Goal: Task Accomplishment & Management: Manage account settings

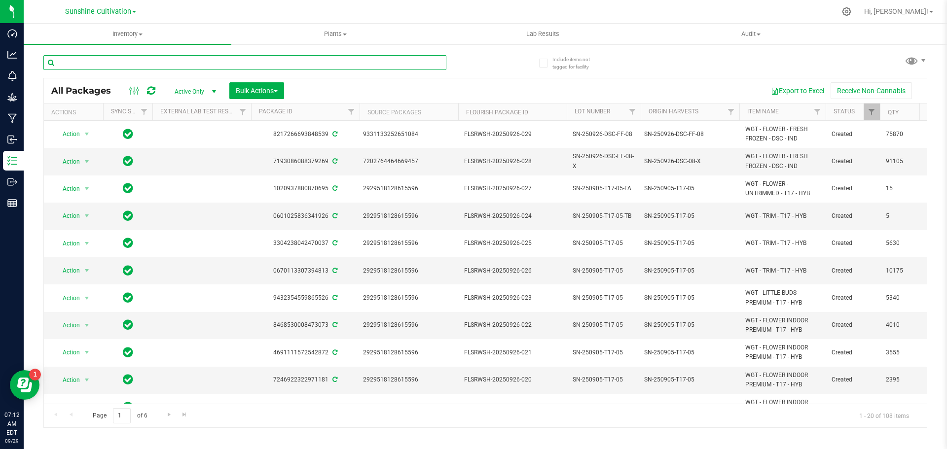
click at [230, 60] on input "text" at bounding box center [244, 62] width 403 height 15
type input "gbo"
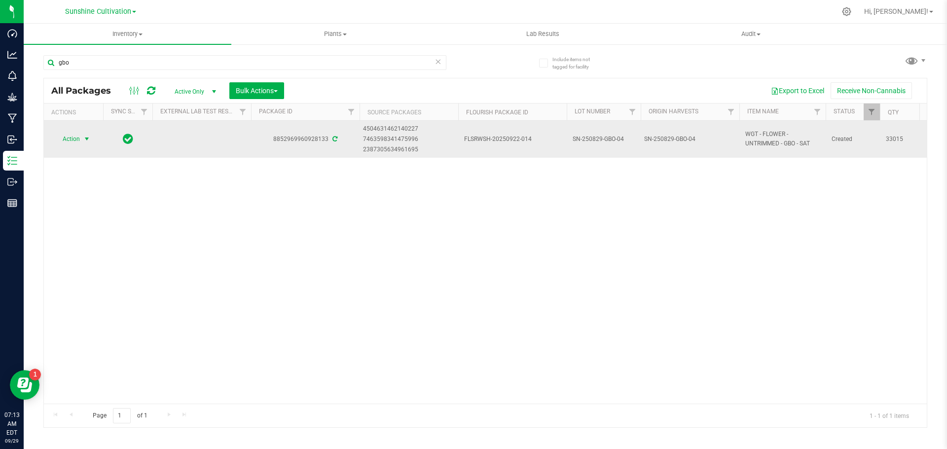
click at [85, 137] on span "select" at bounding box center [87, 139] width 8 height 8
click at [77, 137] on span "Action" at bounding box center [67, 139] width 27 height 14
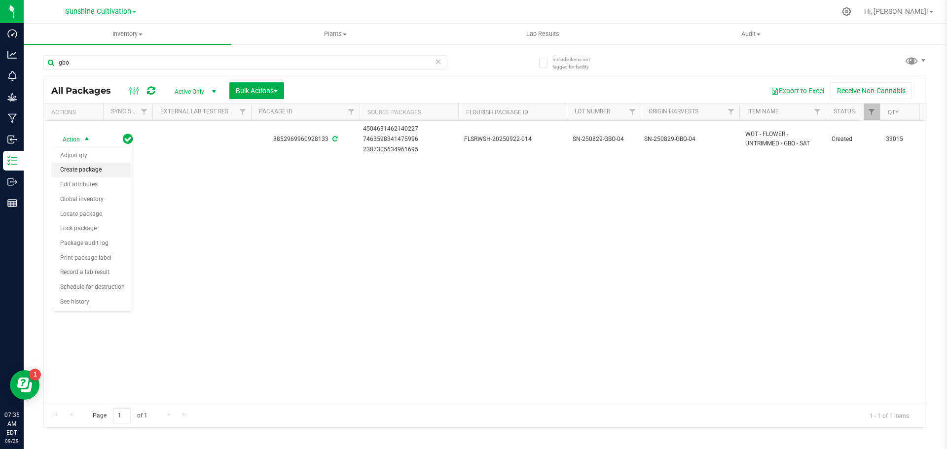
click at [101, 168] on li "Create package" at bounding box center [92, 170] width 76 height 15
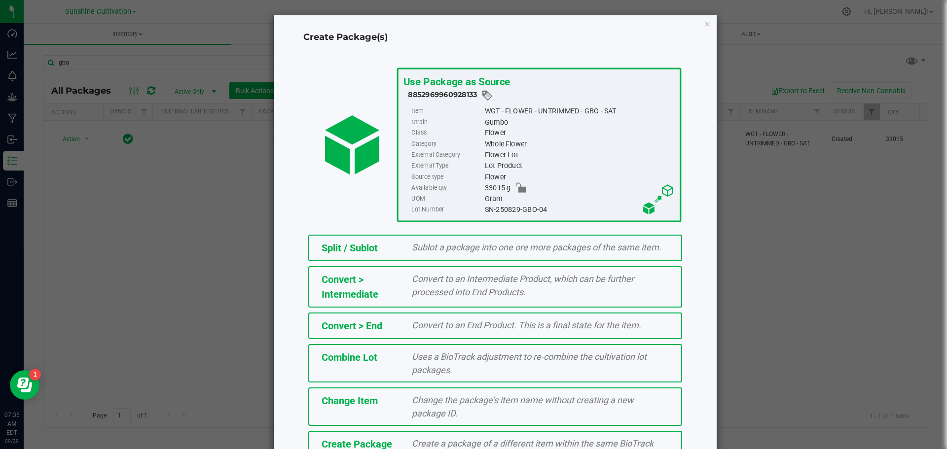
drag, startPoint x: 480, startPoint y: 209, endPoint x: 563, endPoint y: 209, distance: 82.3
click at [563, 209] on div "SN-250829-GBO-04" at bounding box center [579, 210] width 190 height 11
copy div "SN-250829-GBO-04"
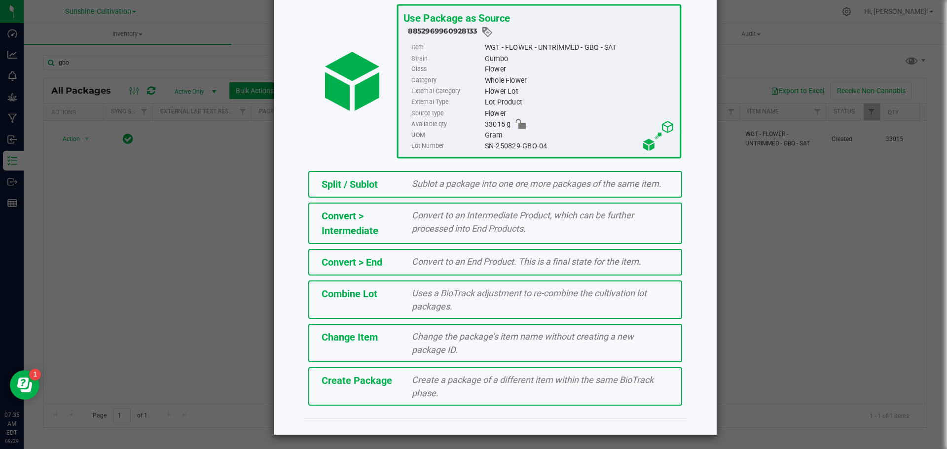
scroll to position [65, 0]
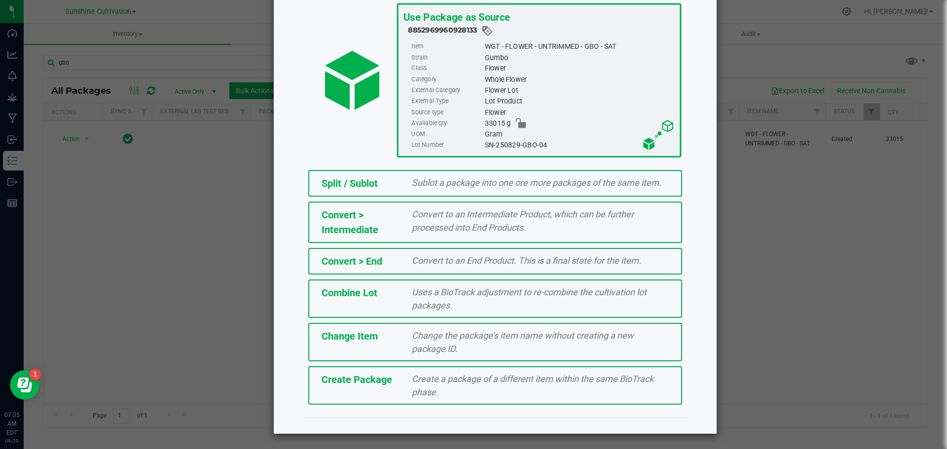
click at [382, 395] on div "Create Package Create a package of a different item within the same BioTrack ph…" at bounding box center [495, 385] width 374 height 38
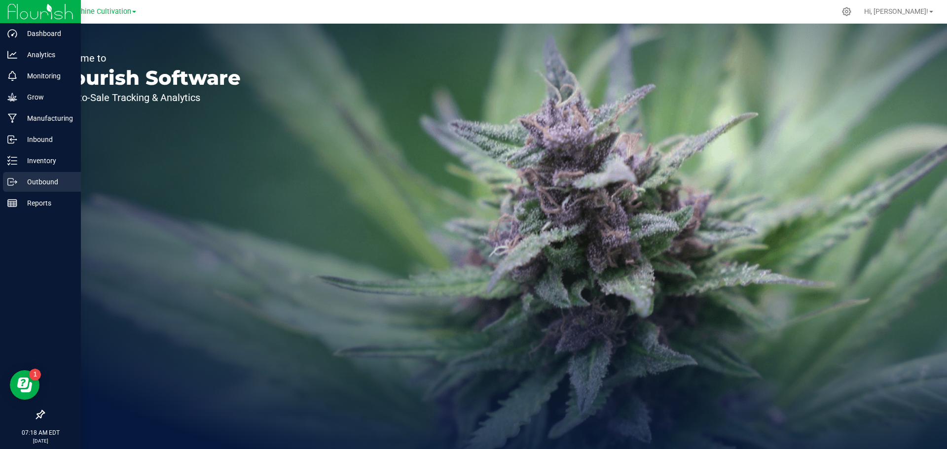
click at [41, 178] on p "Outbound" at bounding box center [46, 182] width 59 height 12
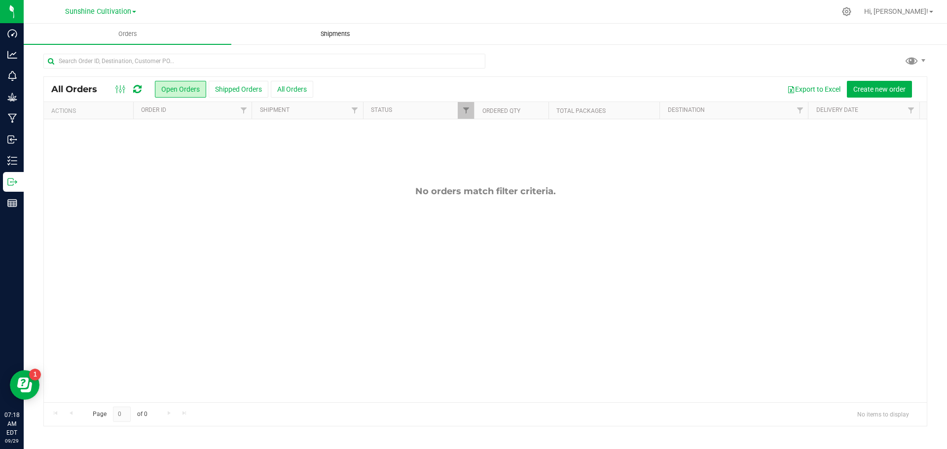
click at [335, 36] on span "Shipments" at bounding box center [335, 34] width 56 height 9
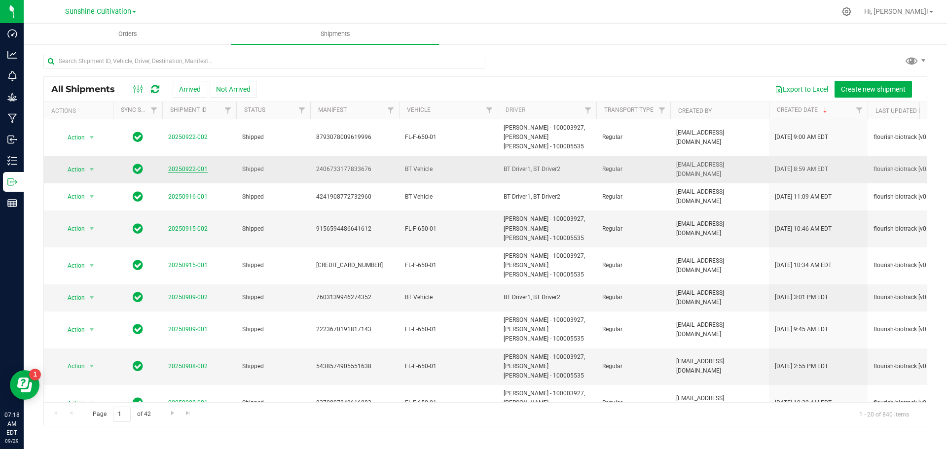
click at [194, 168] on link "20250922-001" at bounding box center [187, 169] width 39 height 7
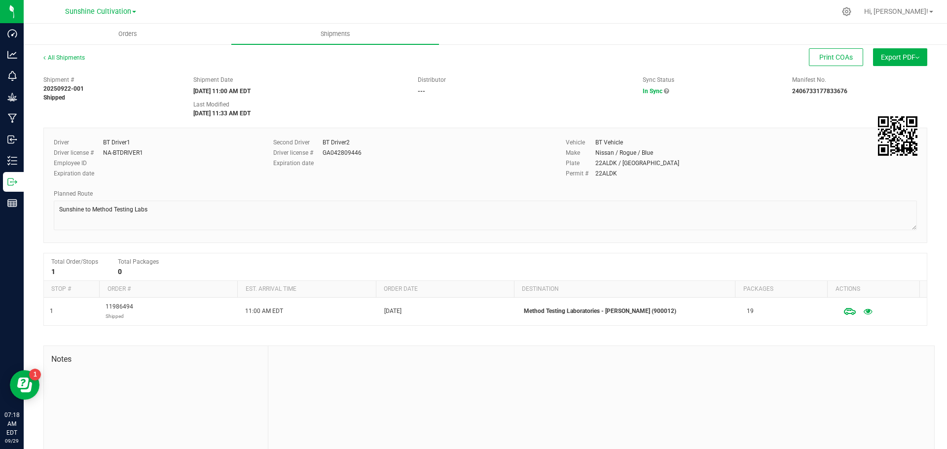
click at [873, 61] on button "Export PDF" at bounding box center [900, 57] width 54 height 18
click at [870, 78] on span "Manifest by Package ID" at bounding box center [885, 78] width 63 height 7
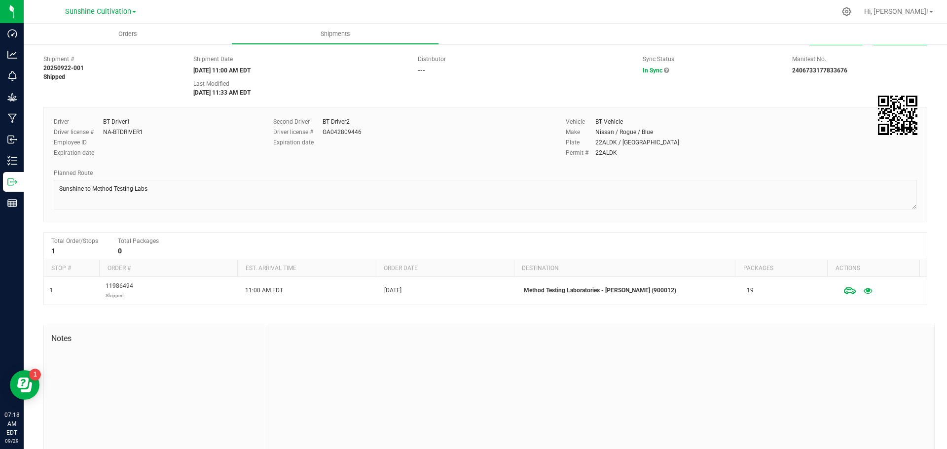
scroll to position [40, 0]
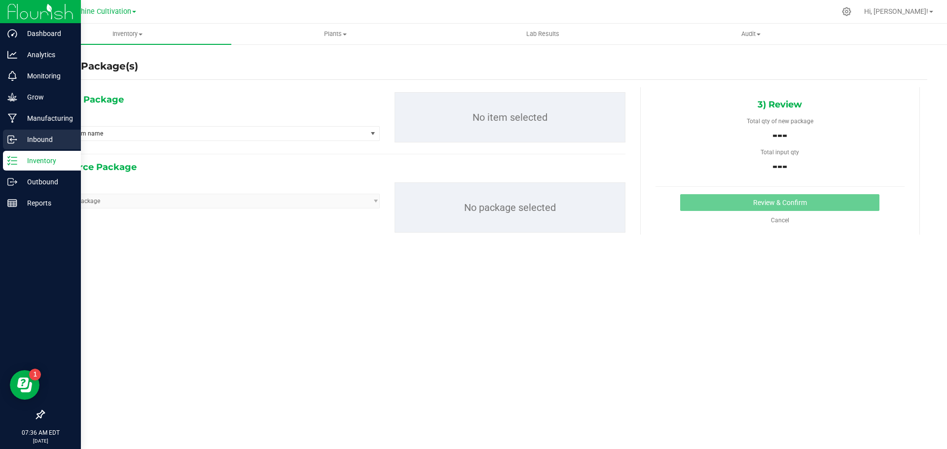
click at [44, 140] on p "Inbound" at bounding box center [46, 140] width 59 height 12
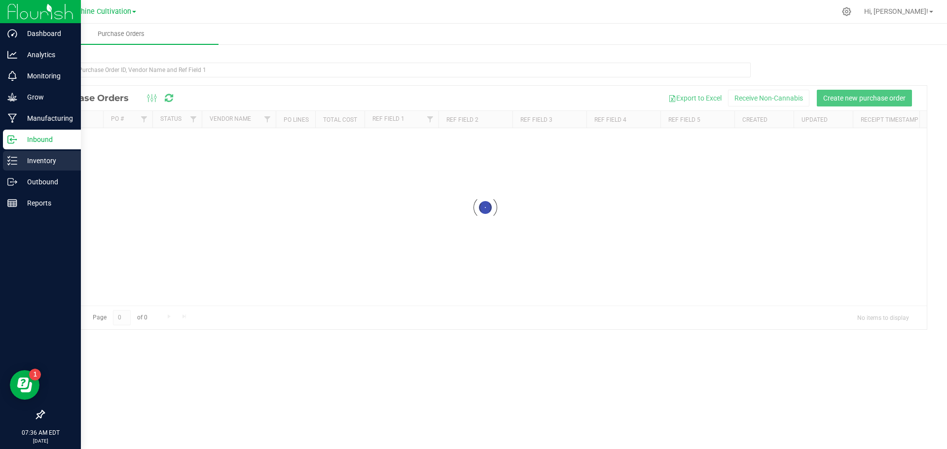
click at [47, 163] on p "Inventory" at bounding box center [46, 161] width 59 height 12
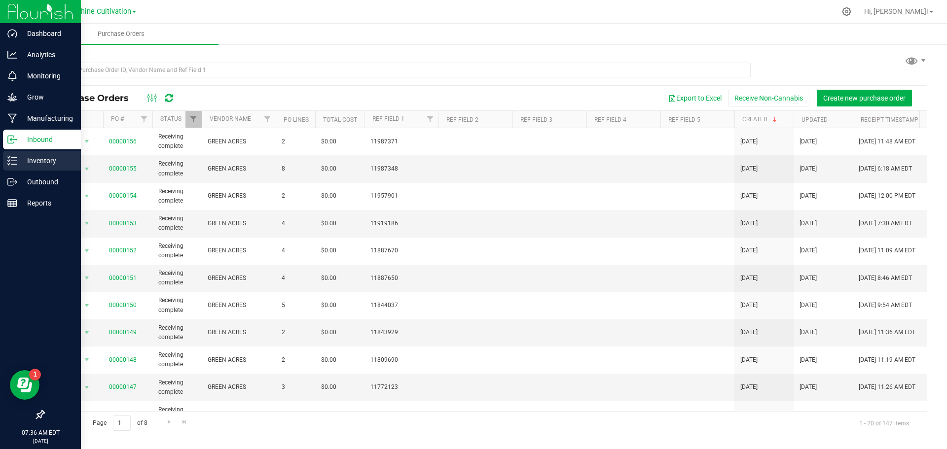
click at [27, 157] on p "Inventory" at bounding box center [46, 161] width 59 height 12
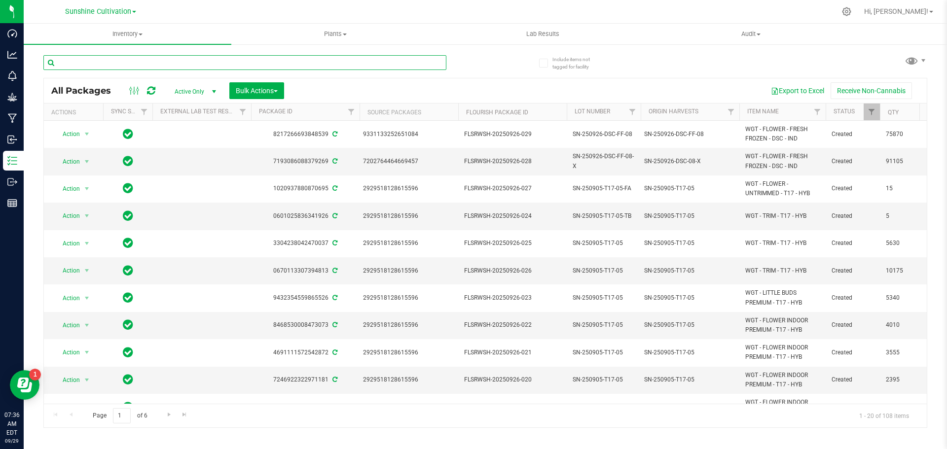
click at [107, 63] on input "text" at bounding box center [244, 62] width 403 height 15
type input "gbo"
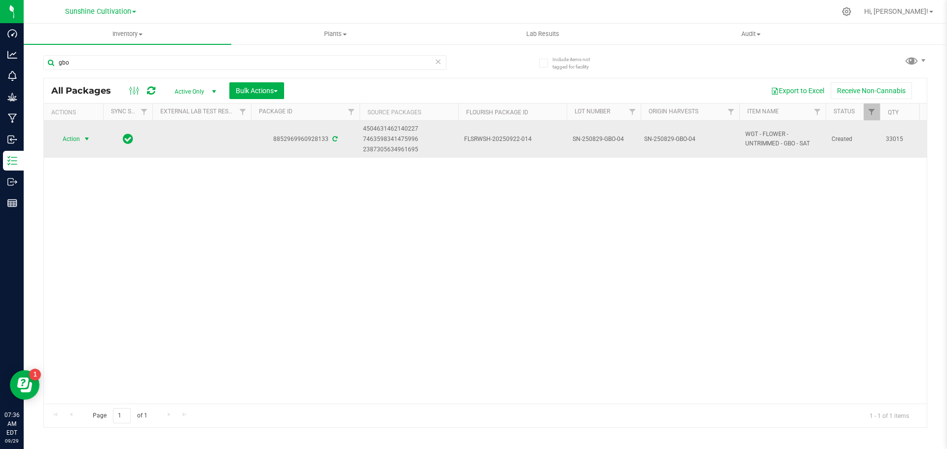
click at [77, 139] on span "Action" at bounding box center [67, 139] width 27 height 14
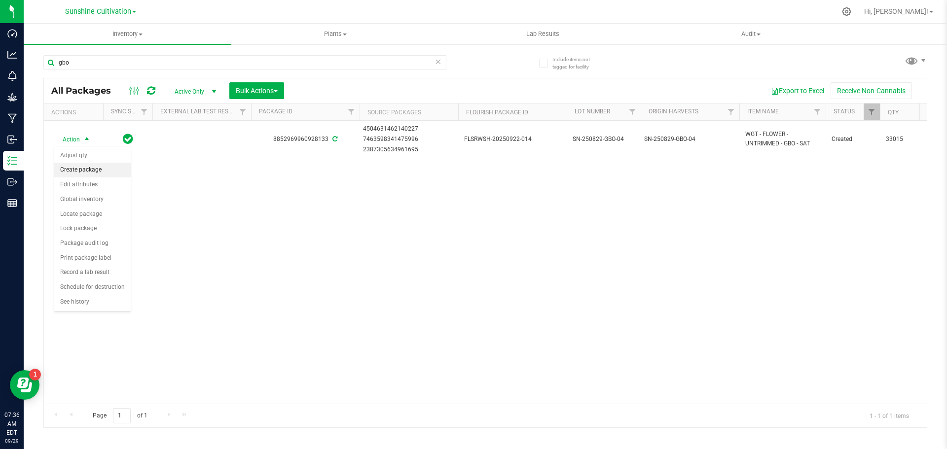
click at [97, 168] on li "Create package" at bounding box center [92, 170] width 76 height 15
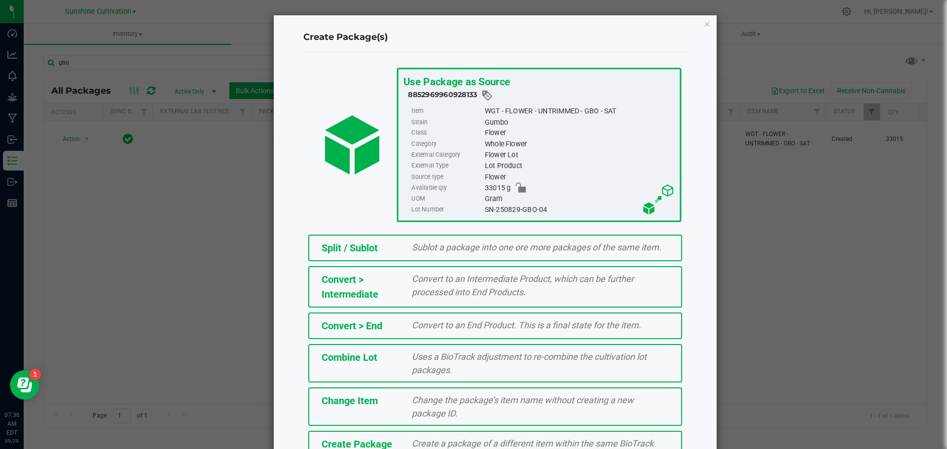
click at [436, 443] on span "Create a package of a different item within the same BioTrack phase." at bounding box center [533, 450] width 242 height 24
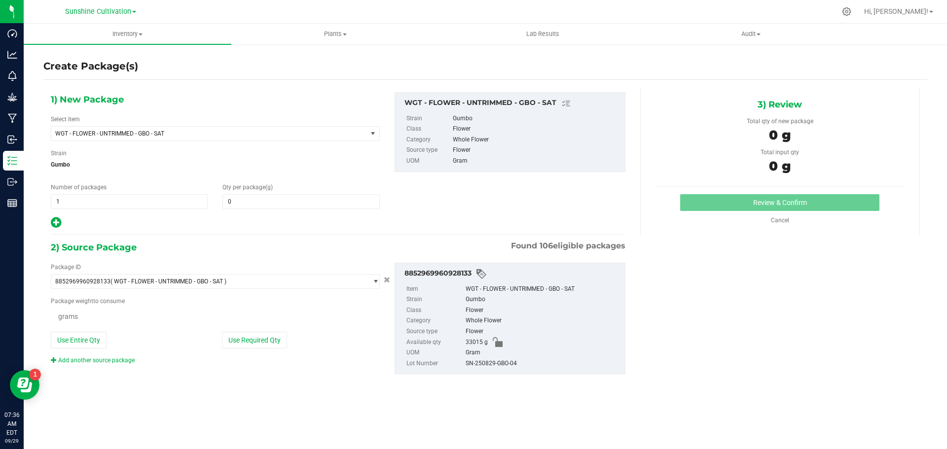
type input "0.0000"
click at [187, 135] on span "WGT - FLOWER - UNTRIMMED - GBO - SAT" at bounding box center [202, 133] width 295 height 7
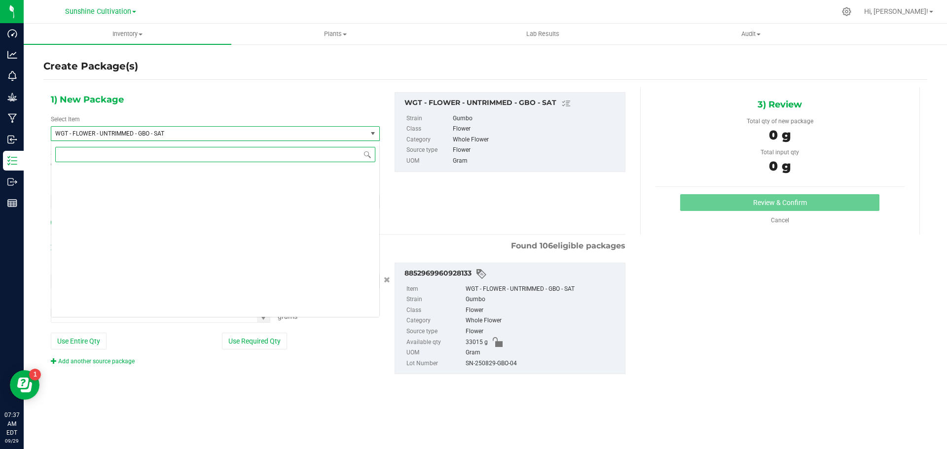
scroll to position [213973, 0]
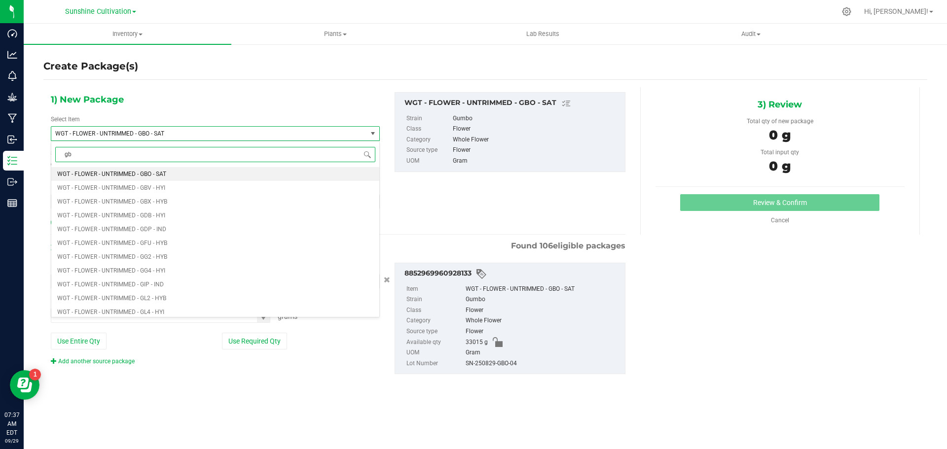
type input "gbo"
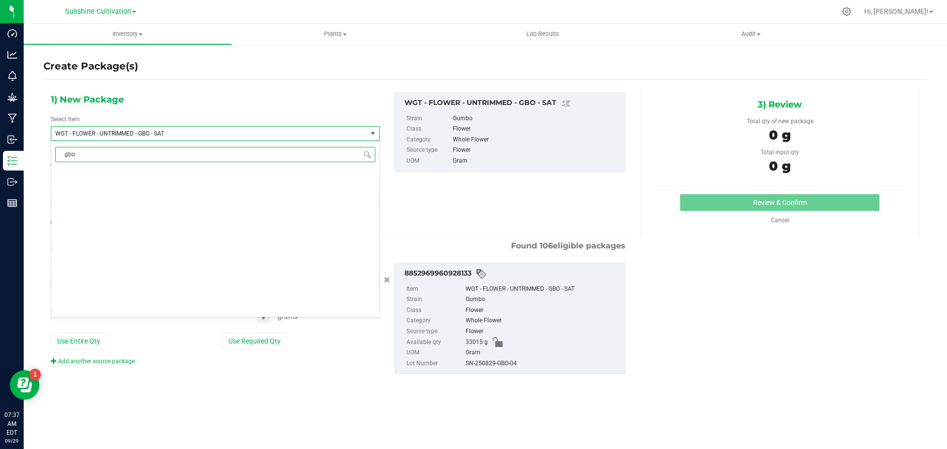
scroll to position [0, 0]
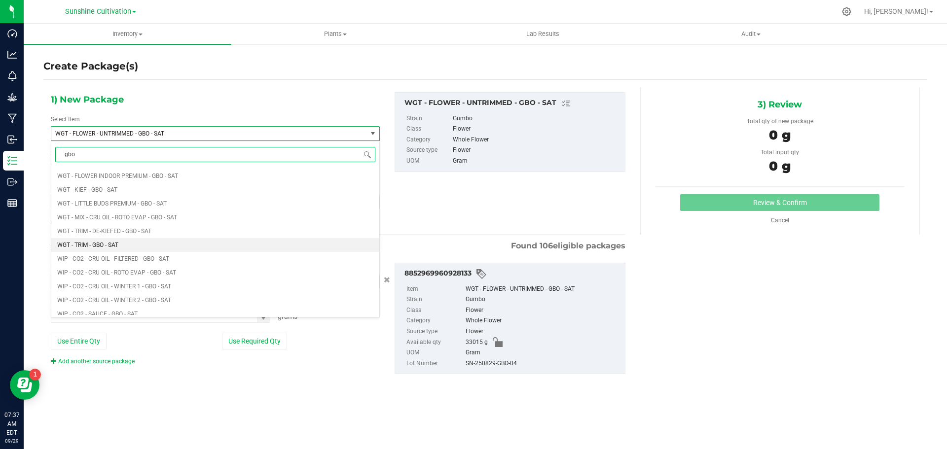
click at [108, 247] on span "WGT - TRIM - GBO - SAT" at bounding box center [87, 245] width 61 height 7
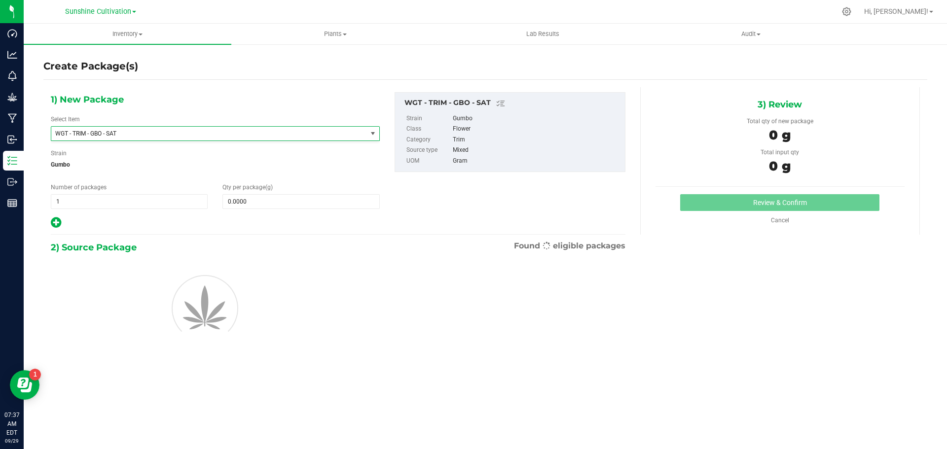
type input "0.0000"
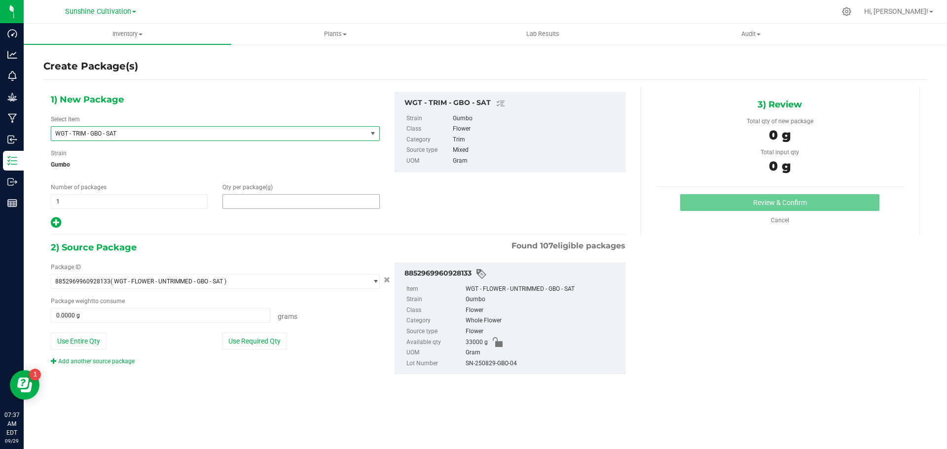
click at [236, 207] on span at bounding box center [300, 201] width 157 height 15
type input "5"
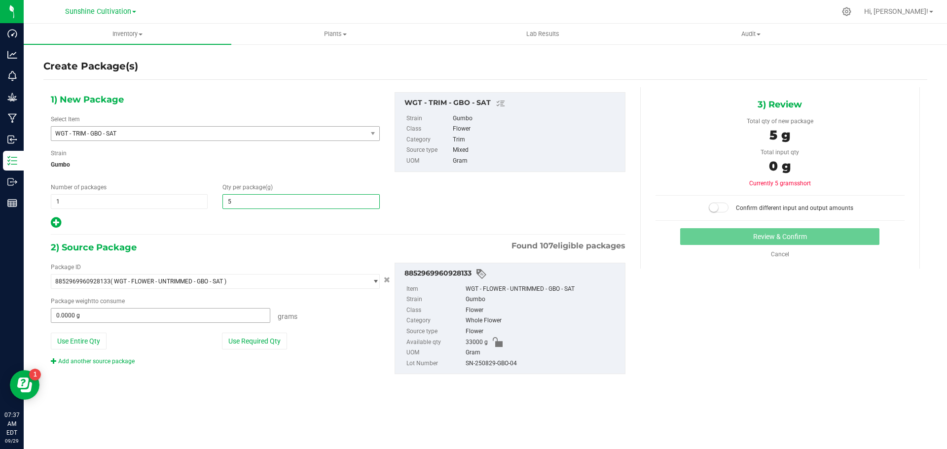
type input "5.0000"
click at [143, 312] on span at bounding box center [160, 315] width 219 height 15
type input "5"
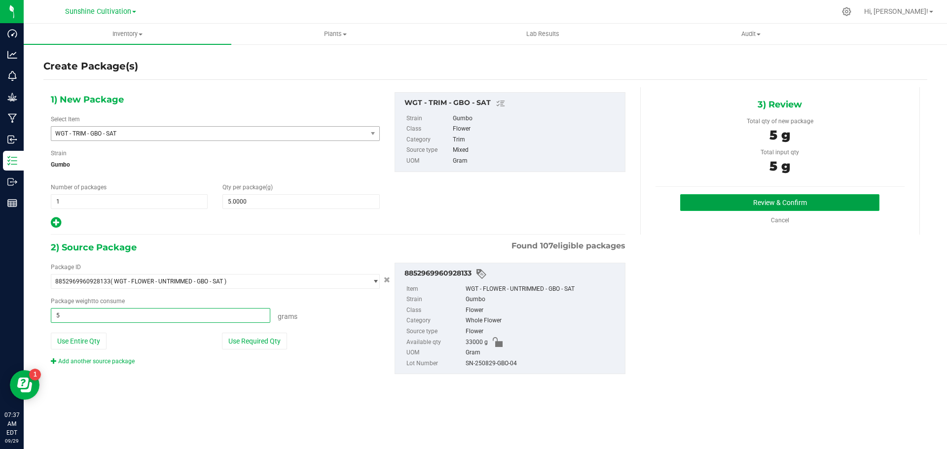
type input "5.0000 g"
click at [798, 202] on button "Review & Confirm" at bounding box center [779, 202] width 199 height 17
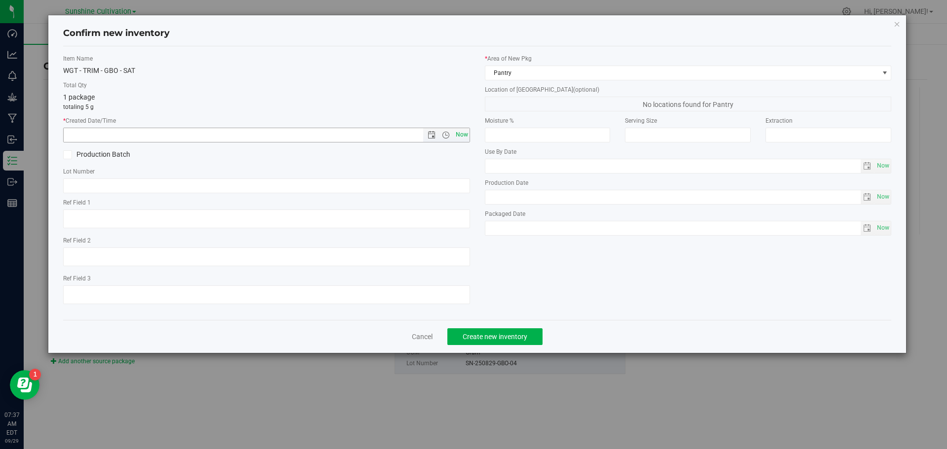
click at [464, 136] on span "Now" at bounding box center [461, 135] width 17 height 14
type input "9/29/2025 7:37 AM"
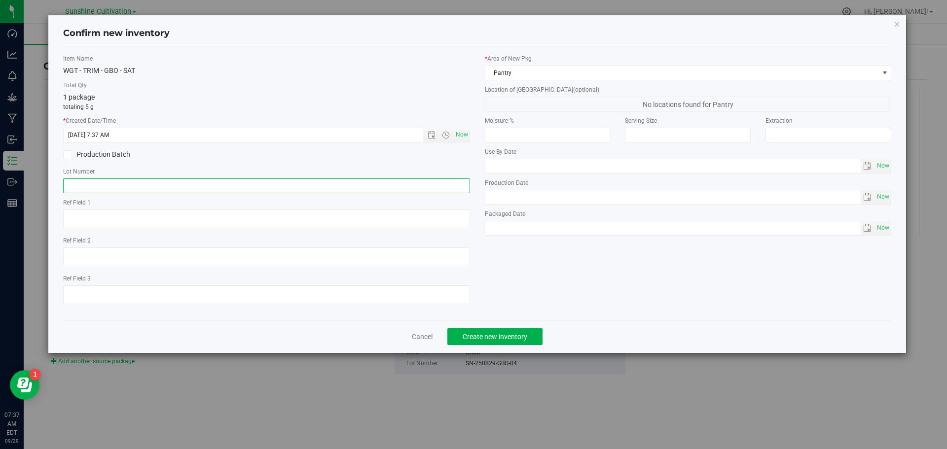
paste input "SN-250829-GBO-04"
type input "SN-250829-GBO-04-TB"
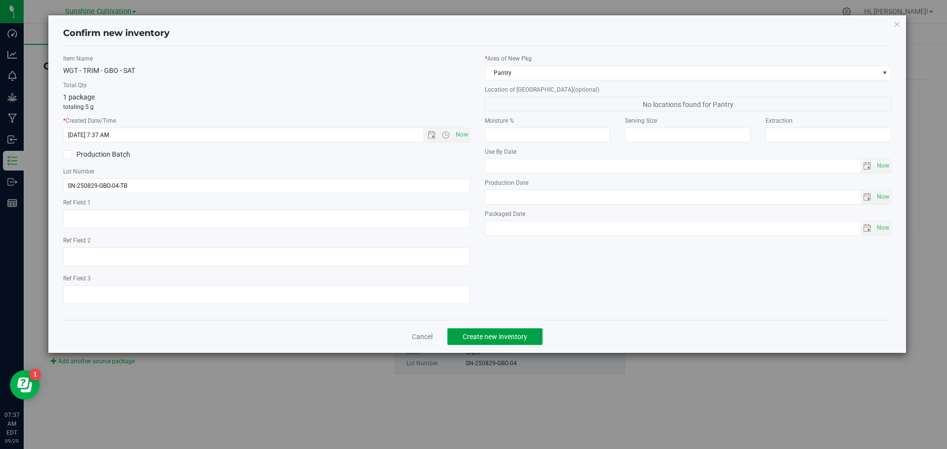
click at [505, 334] on span "Create new inventory" at bounding box center [494, 337] width 65 height 8
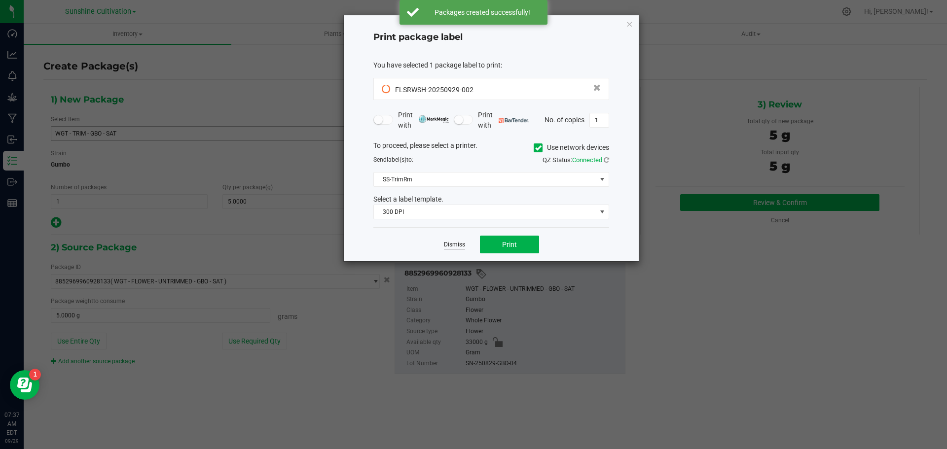
click at [446, 246] on link "Dismiss" at bounding box center [454, 245] width 21 height 8
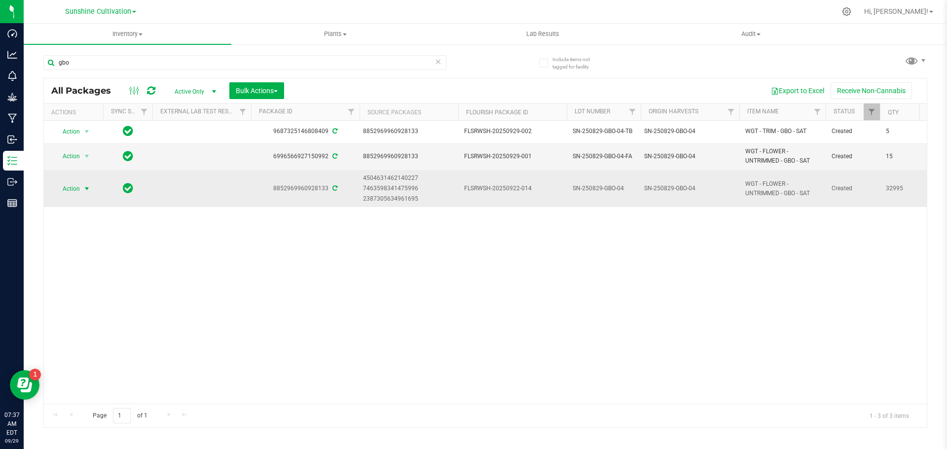
click at [65, 194] on span "Action" at bounding box center [67, 189] width 27 height 14
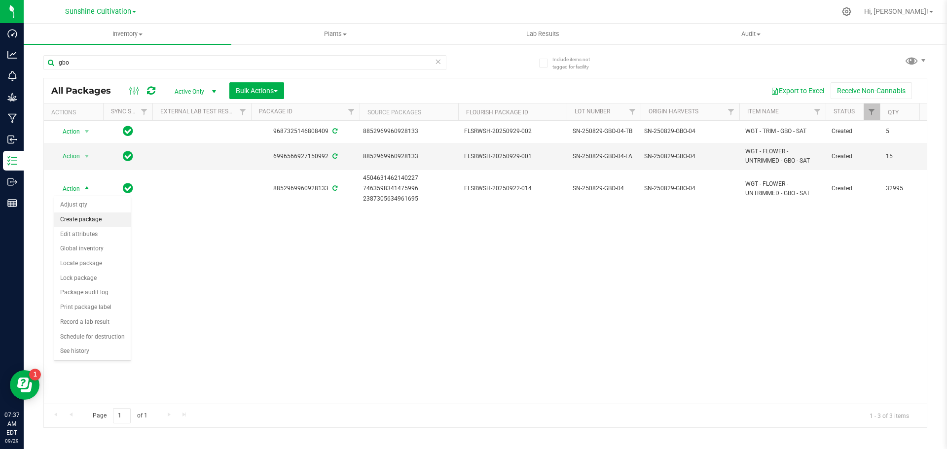
click at [90, 221] on li "Create package" at bounding box center [92, 220] width 76 height 15
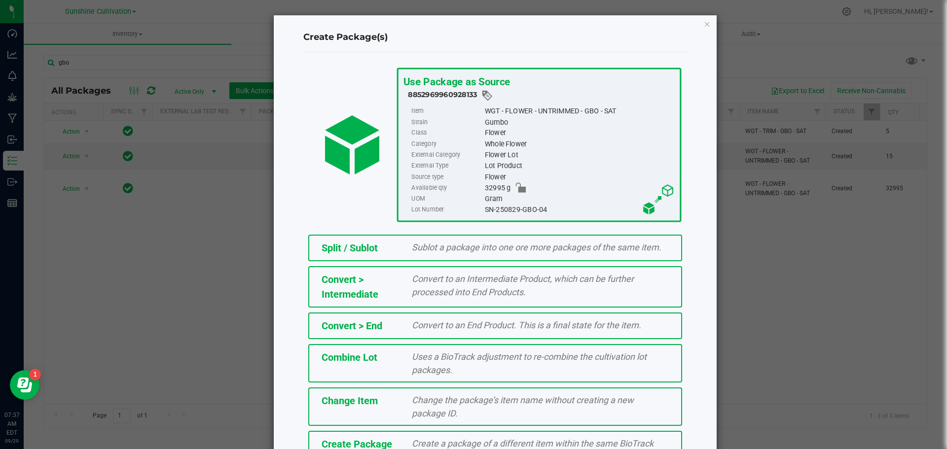
click at [404, 442] on div "Create a package of a different item within the same BioTrack phase." at bounding box center [540, 450] width 272 height 27
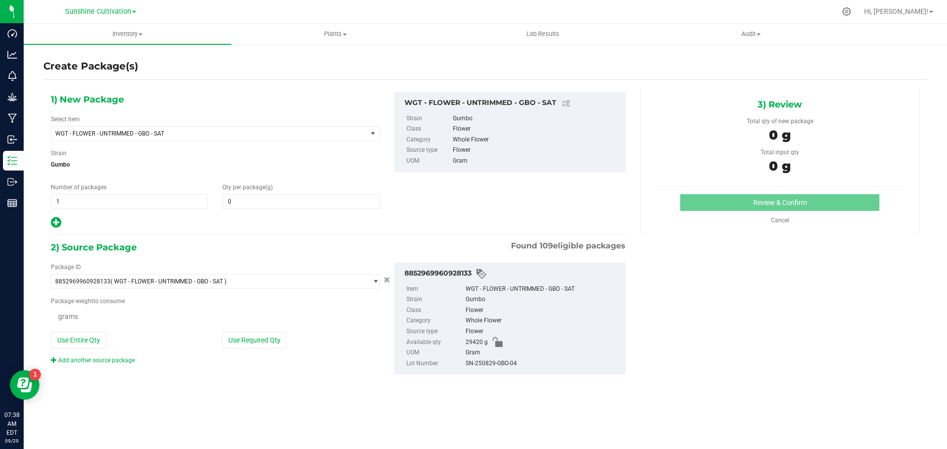
type input "0.0000"
click at [220, 130] on span "WGT - FLOWER - UNTRIMMED - GBO - SAT" at bounding box center [202, 133] width 295 height 7
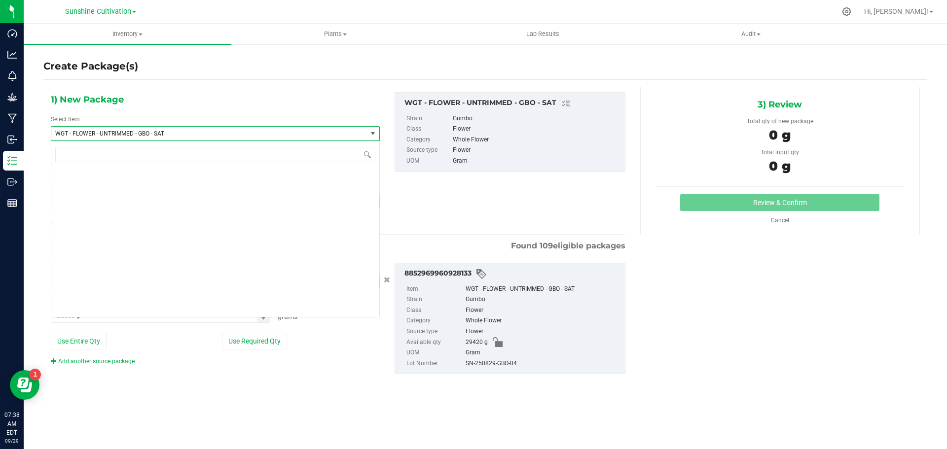
scroll to position [213973, 0]
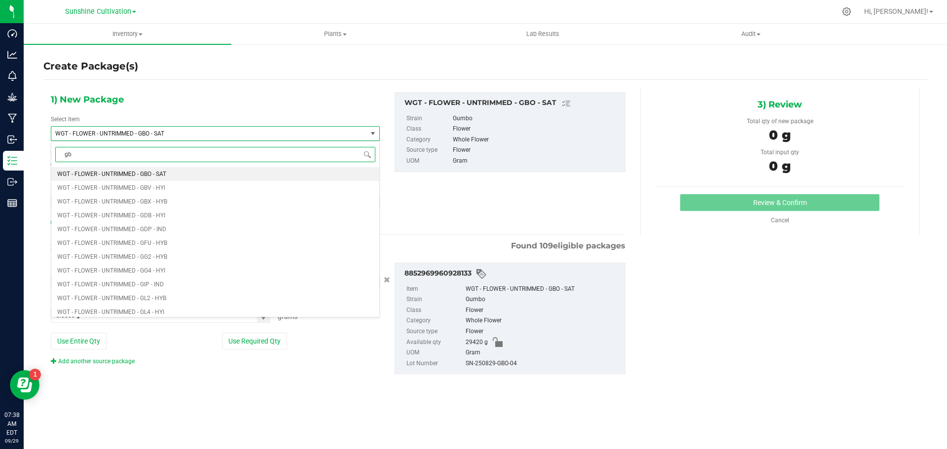
type input "gbo"
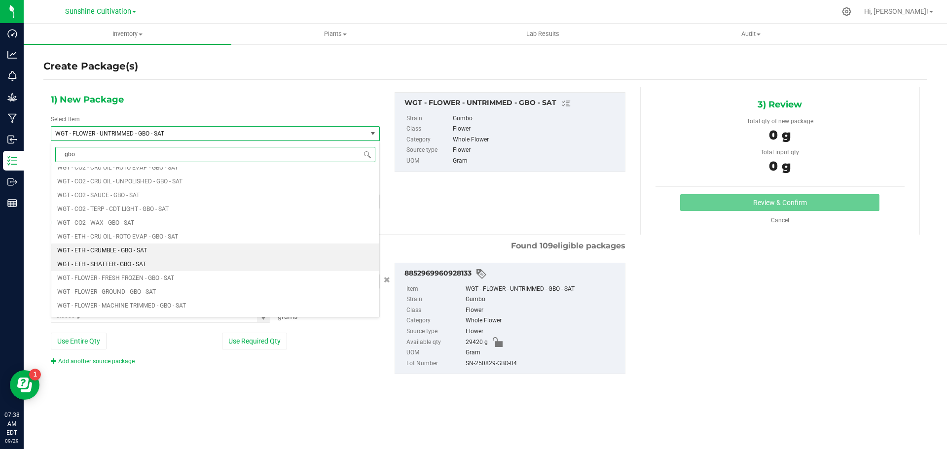
scroll to position [789, 0]
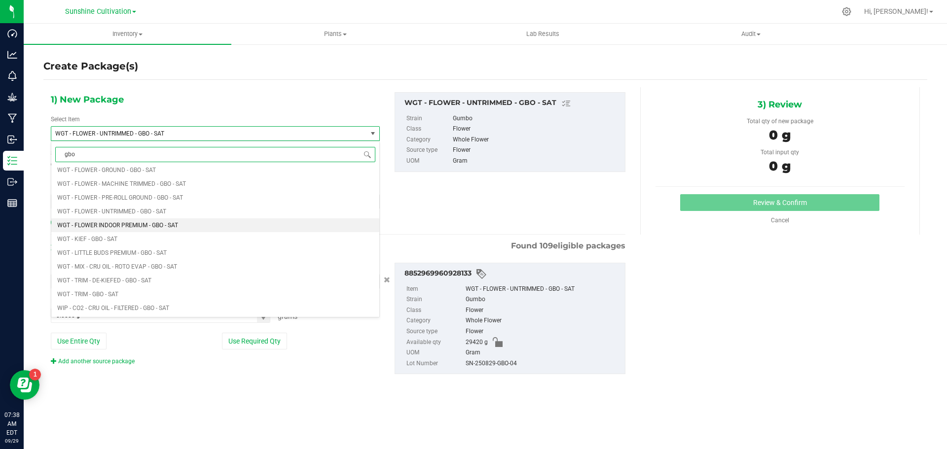
click at [156, 222] on span "WGT - FLOWER INDOOR PREMIUM - GBO - SAT" at bounding box center [117, 225] width 121 height 7
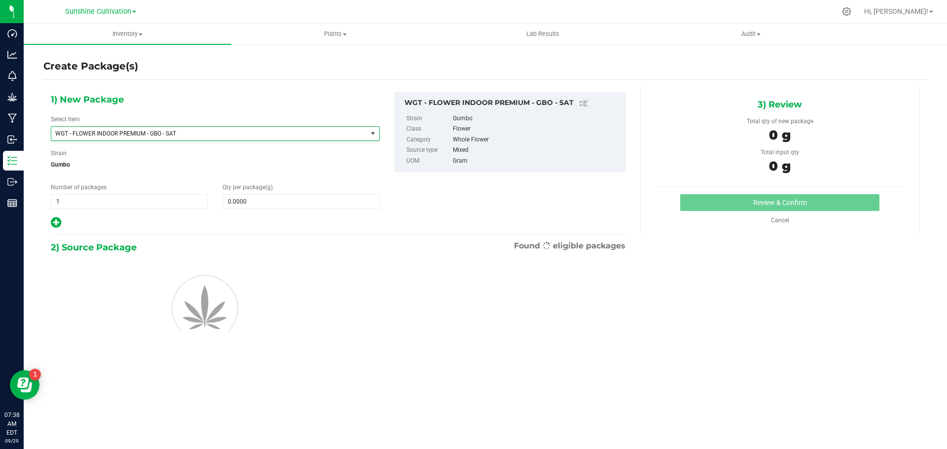
type input "0.0000"
click at [244, 206] on span at bounding box center [300, 201] width 157 height 15
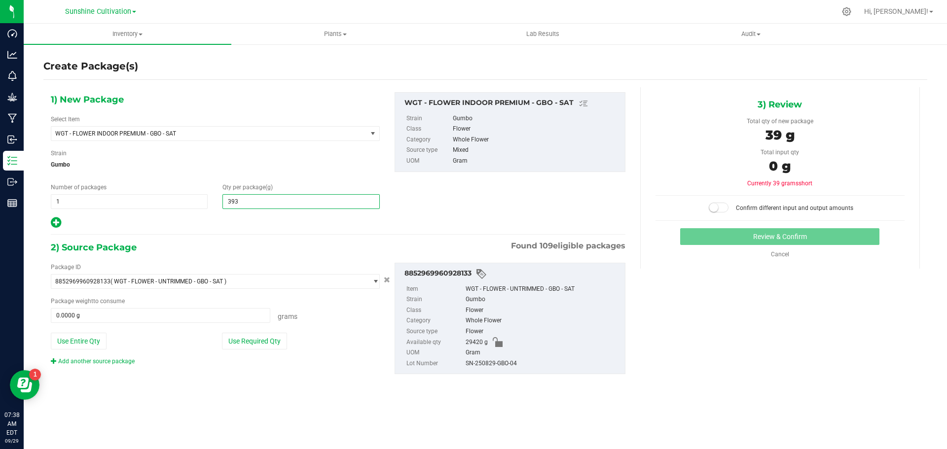
type input "3935"
type input "3,935.0000"
click at [203, 307] on div "Package weight to consume 0.0000 g 0 Grams" at bounding box center [215, 310] width 329 height 26
click at [194, 320] on span at bounding box center [160, 315] width 219 height 15
type input "3935"
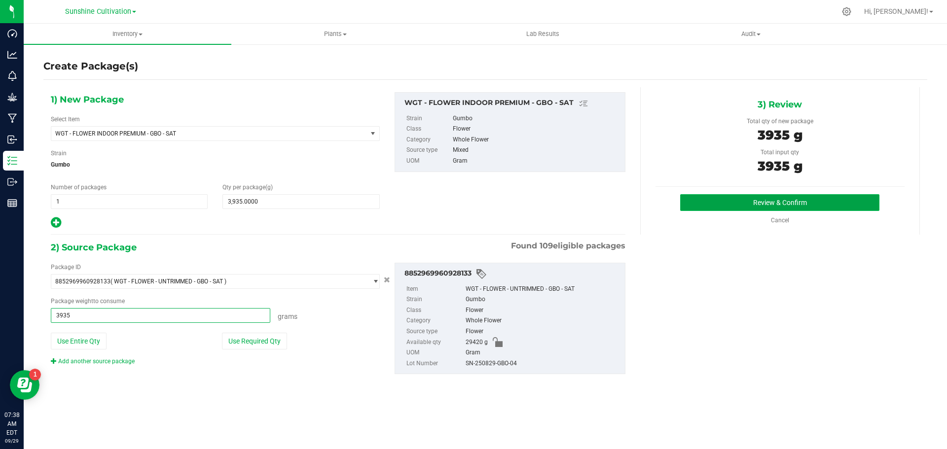
type input "3935.0000 g"
click at [848, 199] on button "Review & Confirm" at bounding box center [779, 202] width 199 height 17
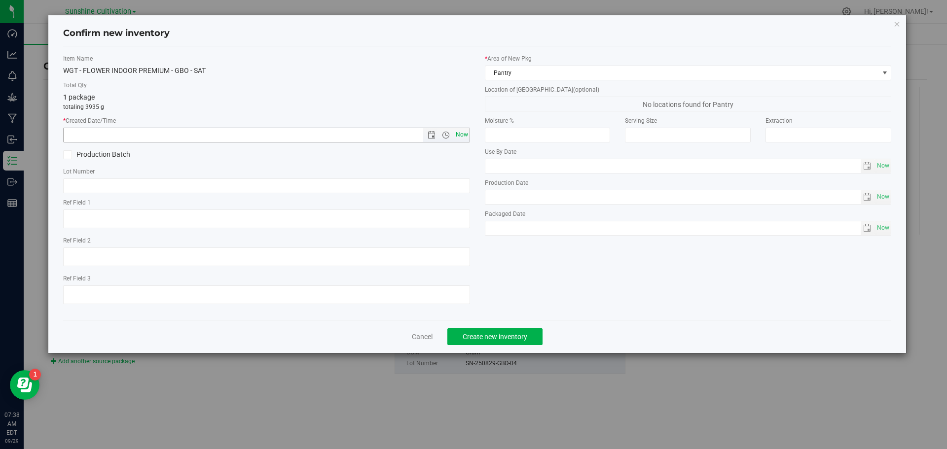
click at [467, 138] on span "Now" at bounding box center [461, 135] width 17 height 14
type input "9/29/2025 7:38 AM"
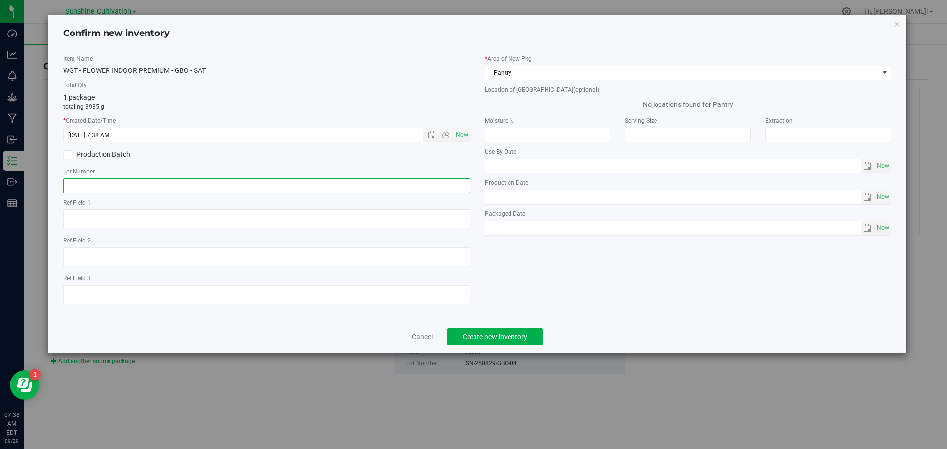
paste input "SN-250829-GBO-04"
type input "SN-250829-GBO-04"
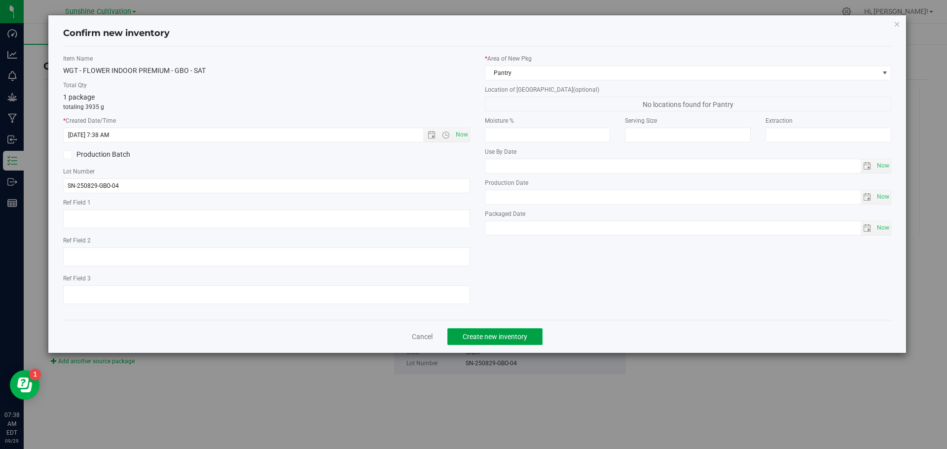
click at [492, 329] on button "Create new inventory" at bounding box center [494, 336] width 95 height 17
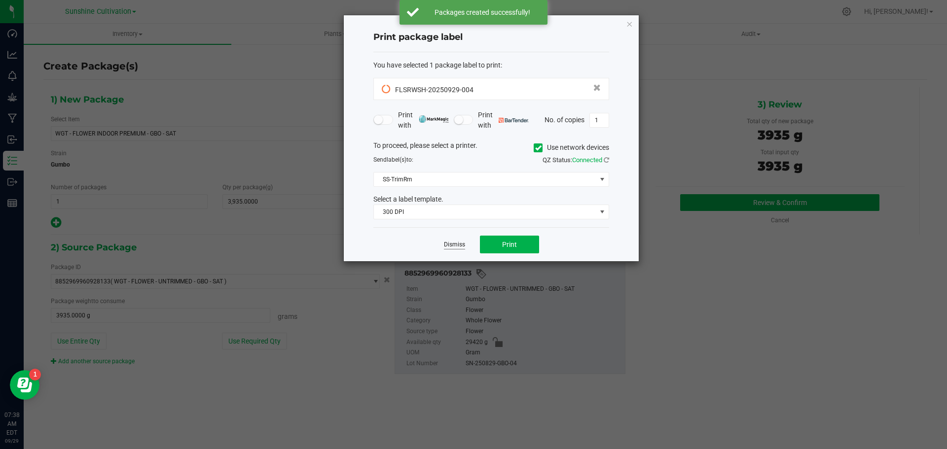
click at [453, 243] on link "Dismiss" at bounding box center [454, 245] width 21 height 8
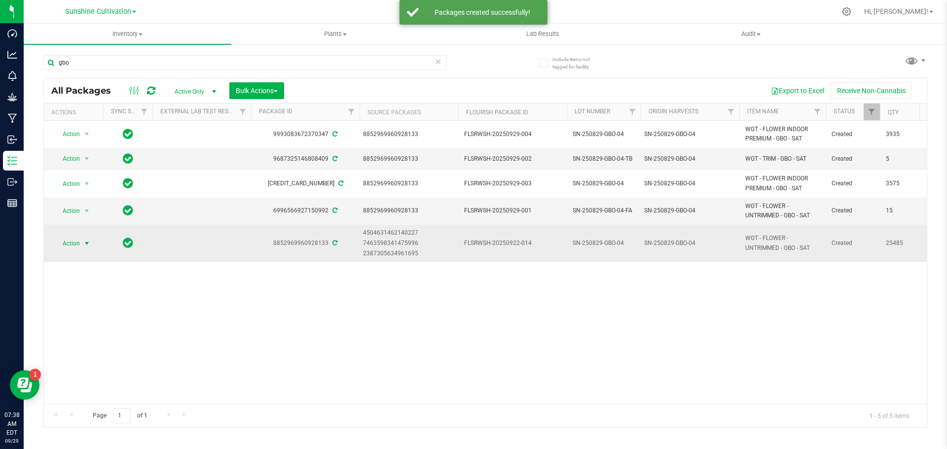
click at [71, 243] on span "Action" at bounding box center [67, 244] width 27 height 14
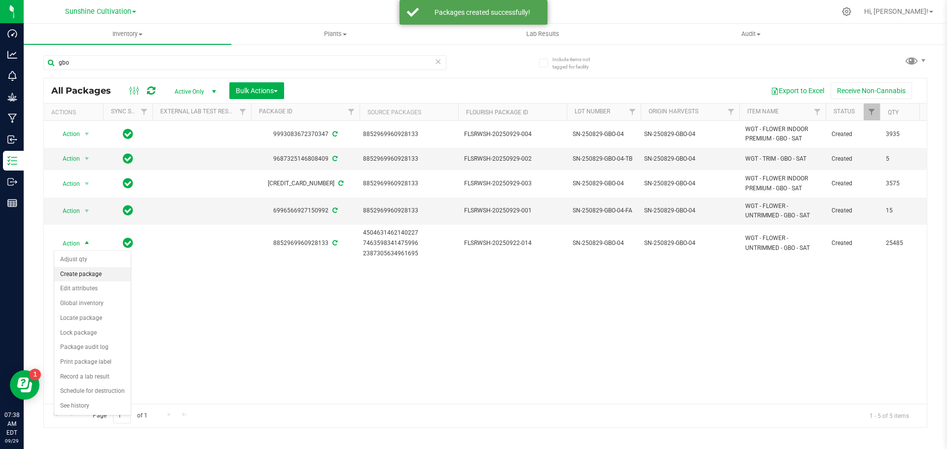
click at [92, 278] on li "Create package" at bounding box center [92, 274] width 76 height 15
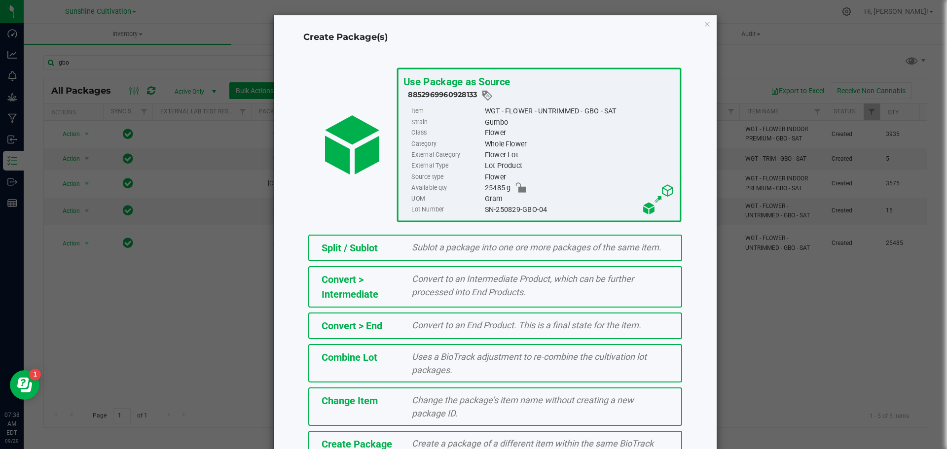
click at [424, 441] on span "Create a package of a different item within the same BioTrack phase." at bounding box center [533, 450] width 242 height 24
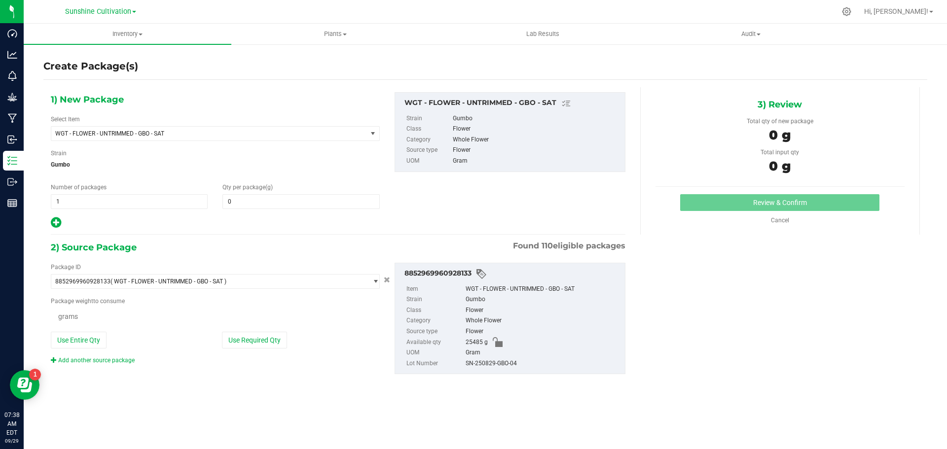
type input "0.0000"
click at [208, 130] on span "WGT - FLOWER - UNTRIMMED - GBO - SAT" at bounding box center [202, 133] width 295 height 7
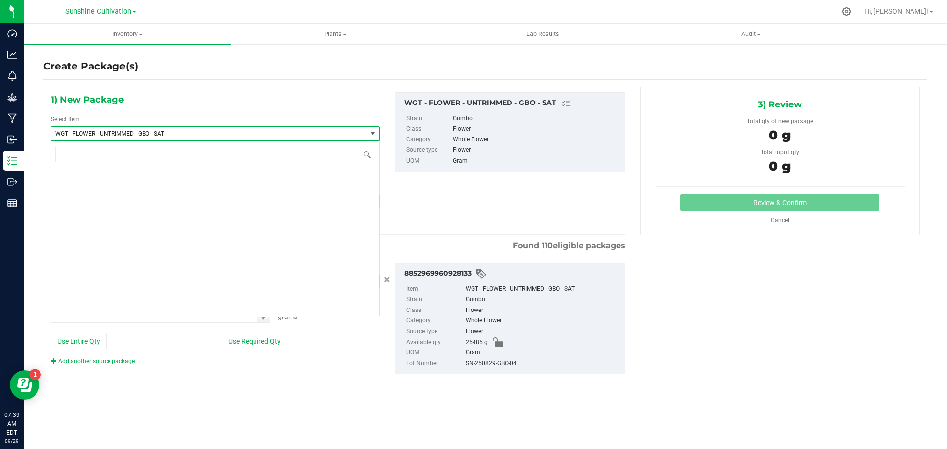
scroll to position [213973, 0]
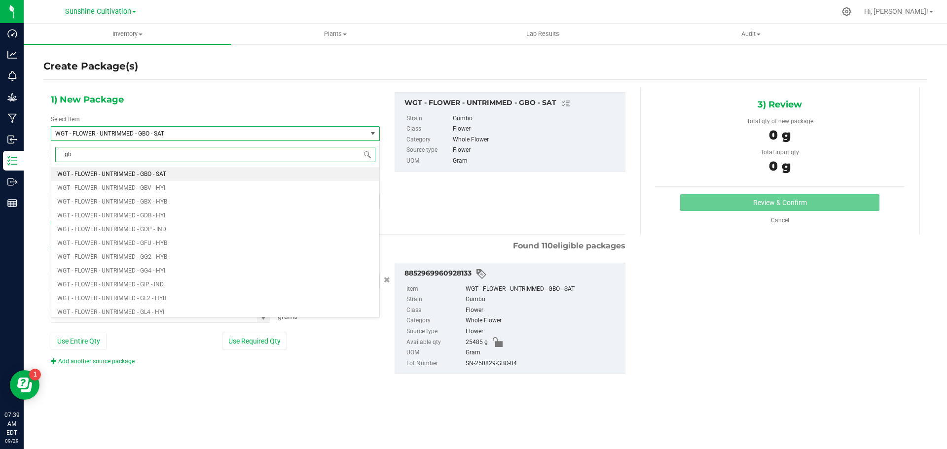
type input "gbo"
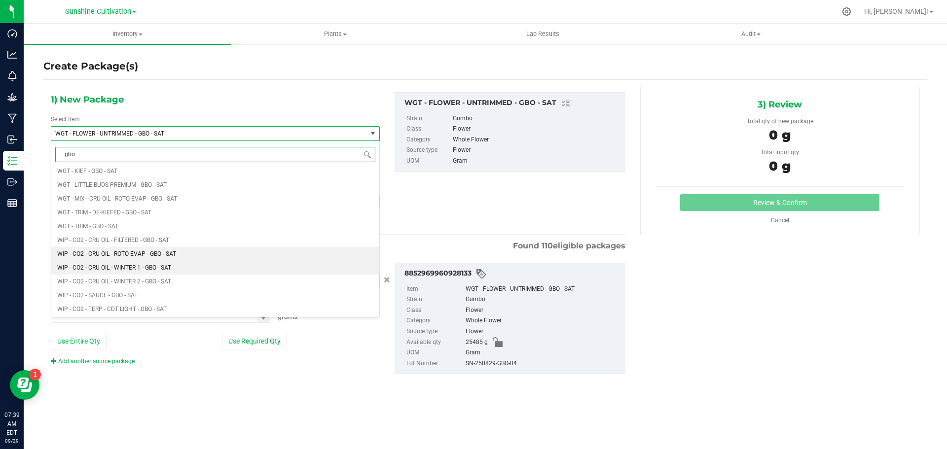
scroll to position [937, 0]
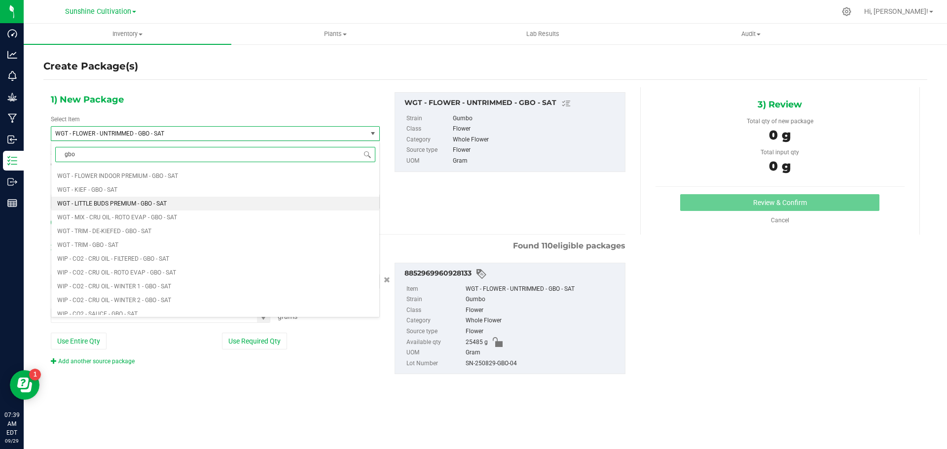
click at [133, 204] on span "WGT - LITTLE BUDS PREMIUM - GBO - SAT" at bounding box center [111, 203] width 109 height 7
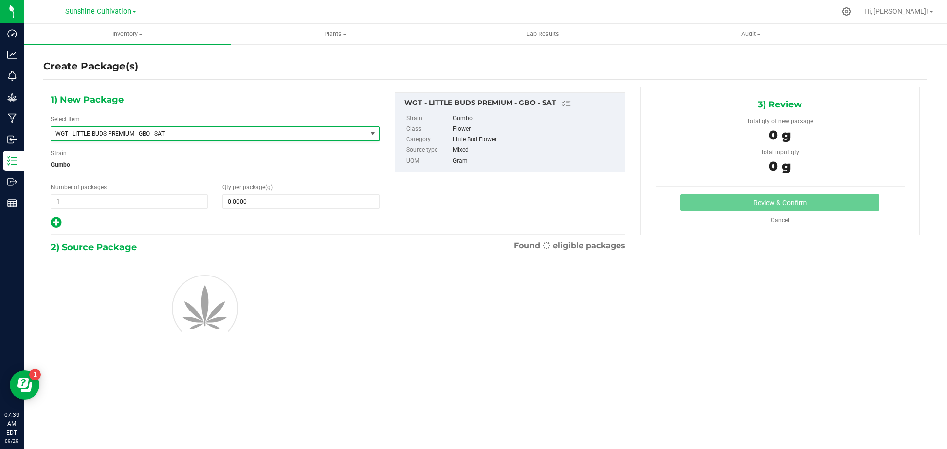
type input "0.0000"
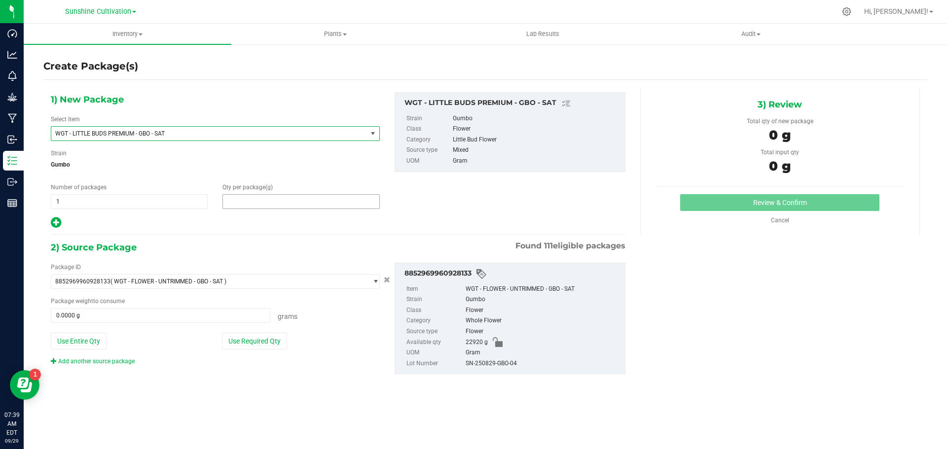
click at [236, 204] on span at bounding box center [300, 201] width 157 height 15
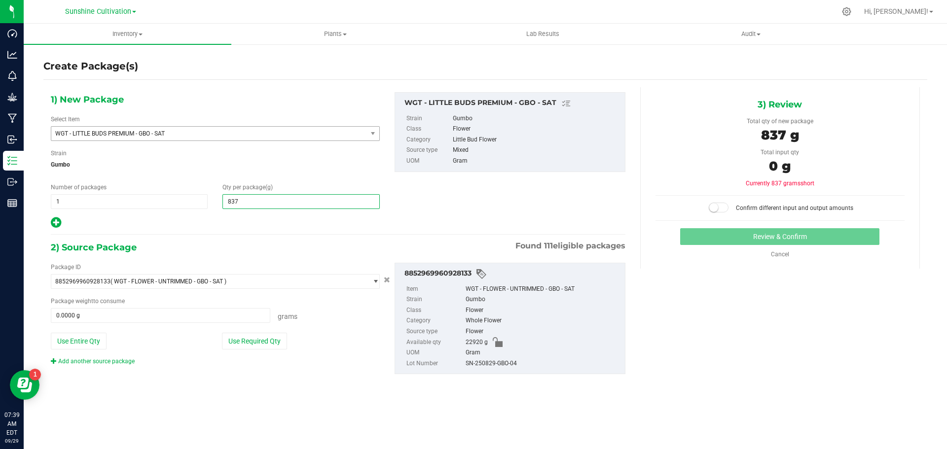
type input "8370"
type input "8,370.0000"
click at [104, 321] on span at bounding box center [160, 315] width 219 height 15
type input "8370"
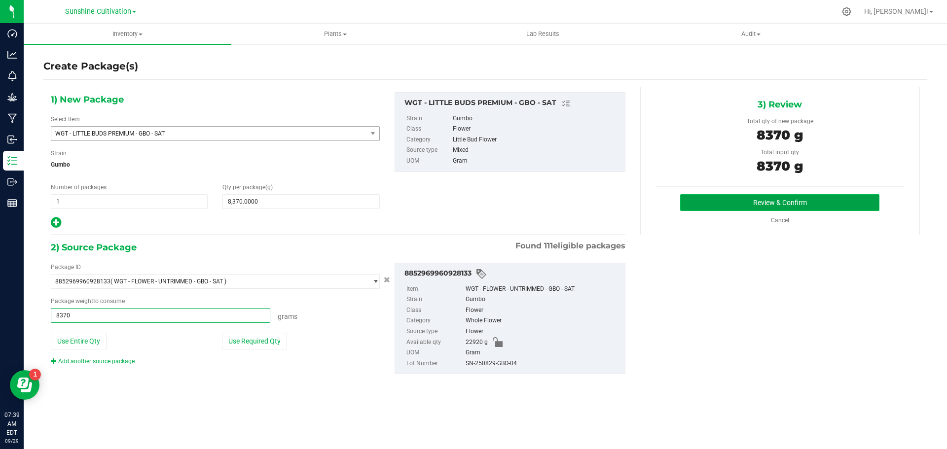
type input "8370.0000 g"
click at [807, 200] on button "Review & Confirm" at bounding box center [779, 202] width 199 height 17
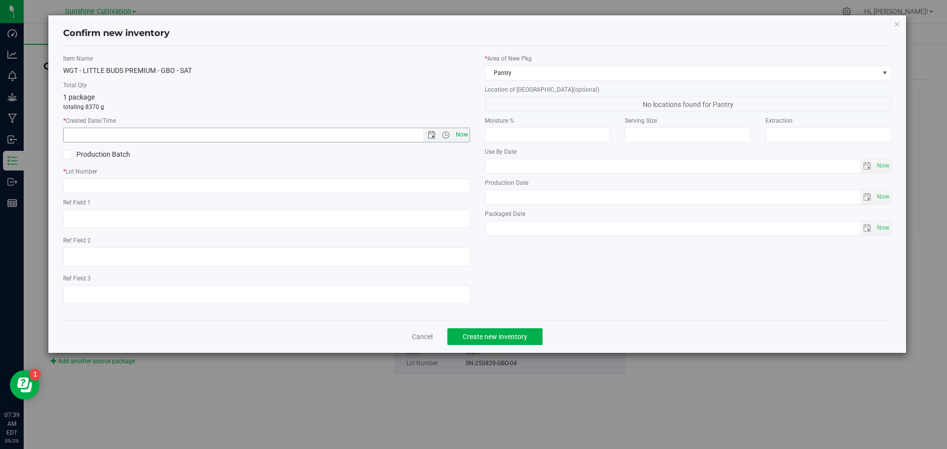
click at [457, 131] on span "Now" at bounding box center [461, 135] width 17 height 14
type input "9/29/2025 7:39 AM"
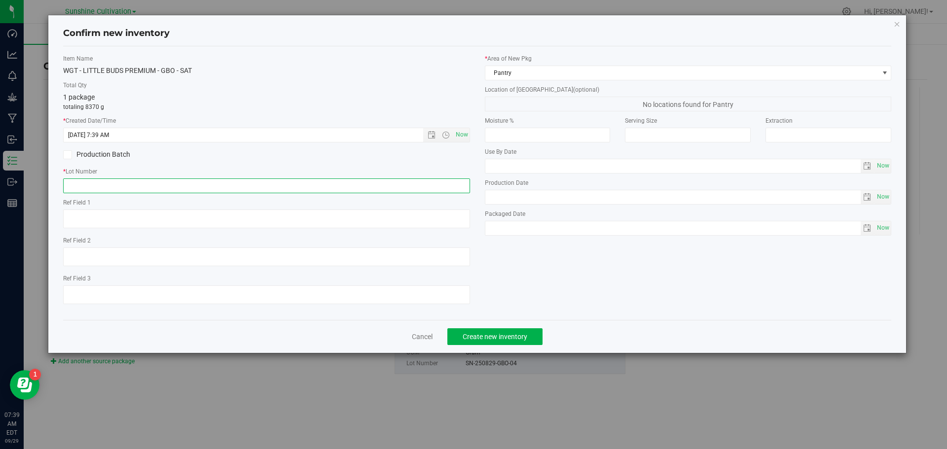
click at [431, 185] on input "text" at bounding box center [266, 185] width 407 height 15
paste input "SN-250829-GBO-04"
type input "SN-250829-GBO-04"
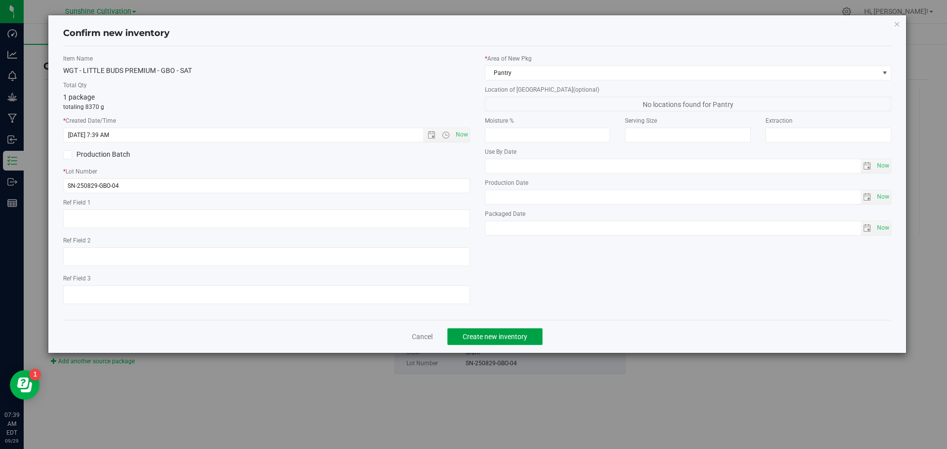
click at [507, 340] on span "Create new inventory" at bounding box center [494, 337] width 65 height 8
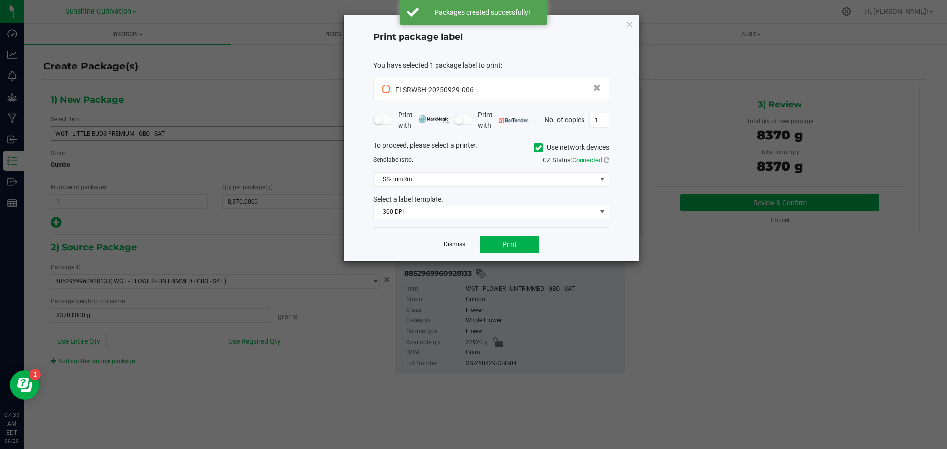
click at [455, 244] on link "Dismiss" at bounding box center [454, 245] width 21 height 8
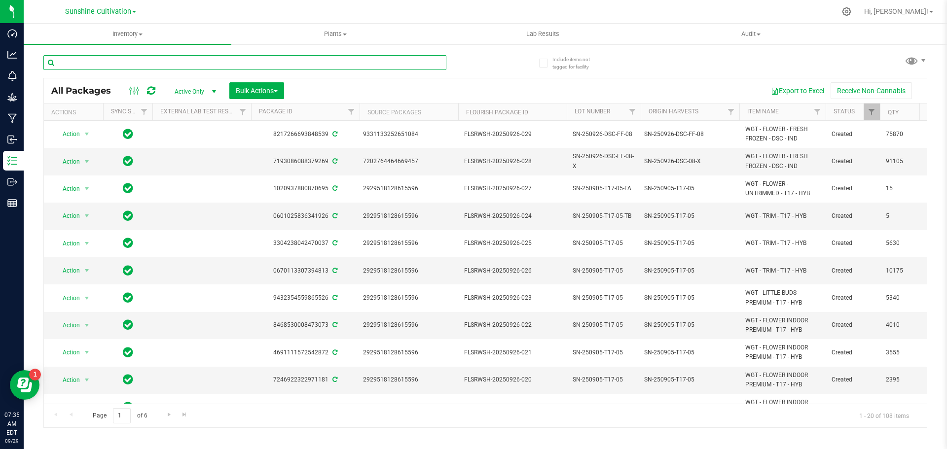
click at [170, 62] on input "text" at bounding box center [244, 62] width 403 height 15
type input "gbo"
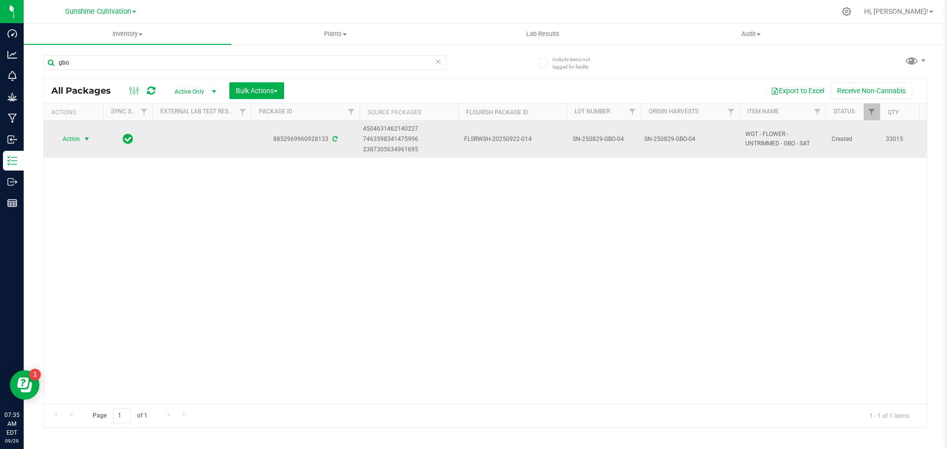
click at [80, 136] on span "Action" at bounding box center [67, 139] width 27 height 14
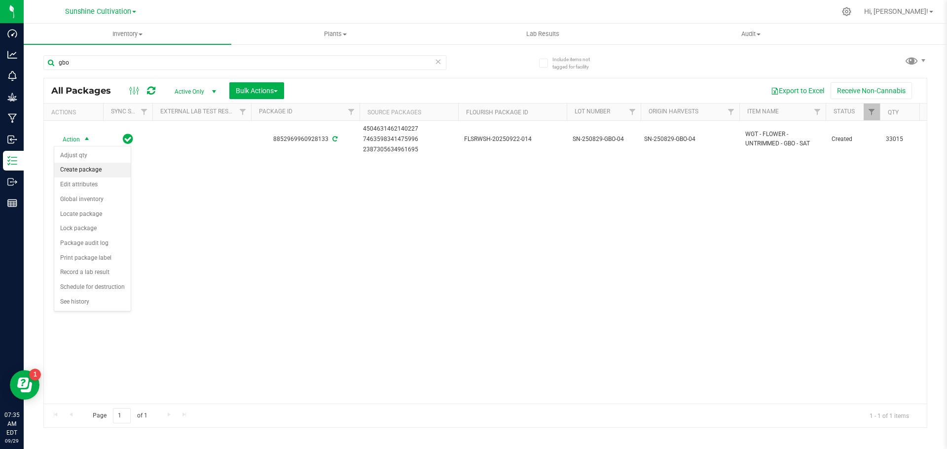
click at [87, 174] on li "Create package" at bounding box center [92, 170] width 76 height 15
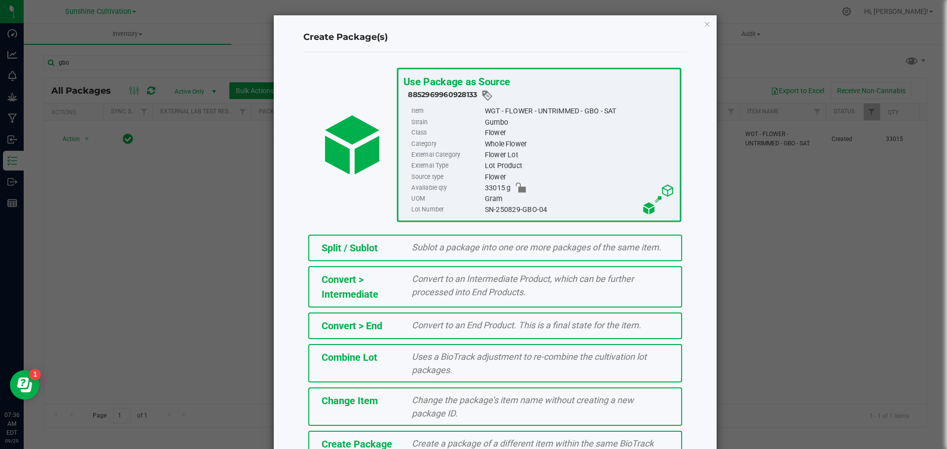
click at [393, 437] on div "Create Package" at bounding box center [359, 444] width 91 height 15
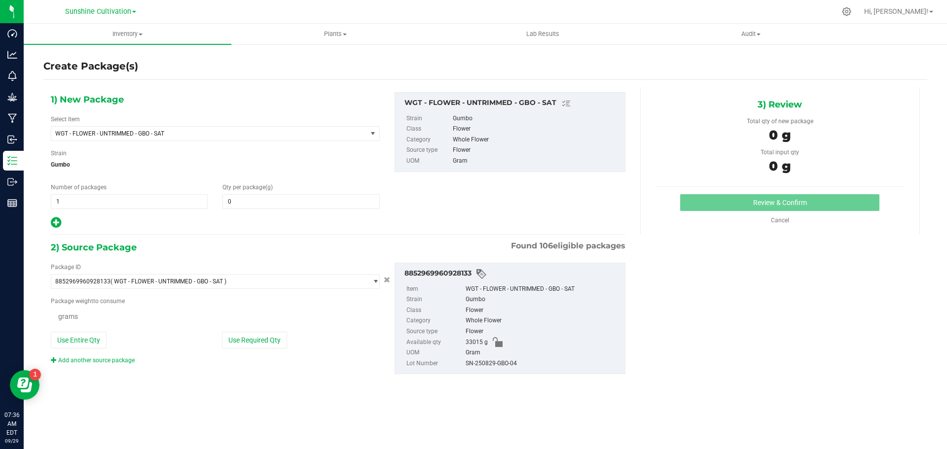
type input "0.0000"
click at [199, 135] on span "WGT - FLOWER - UNTRIMMED - GBO - SAT" at bounding box center [202, 133] width 295 height 7
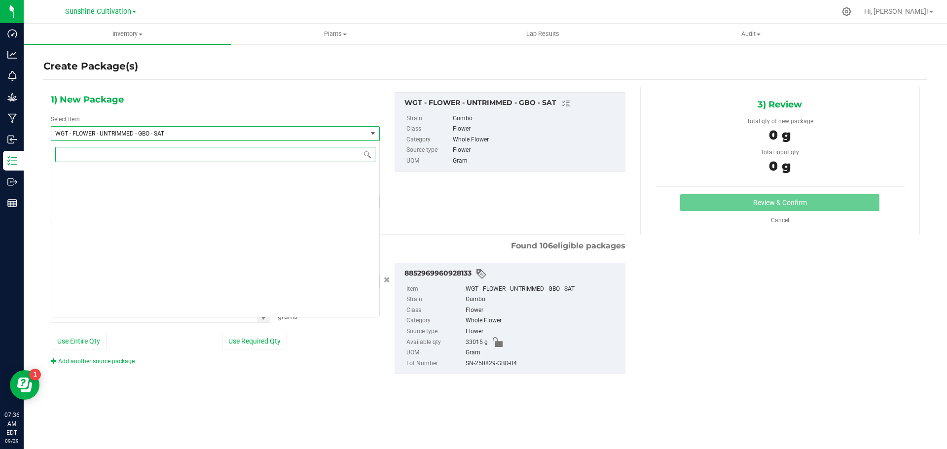
scroll to position [213973, 0]
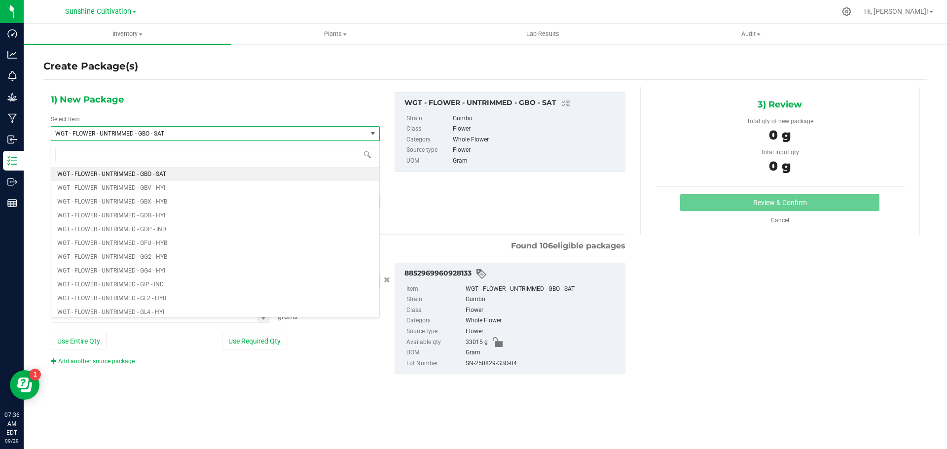
click at [275, 104] on div "1) New Package Select Item WGT - FLOWER - UNTRIMMED - GBO - SAT WGT - FLOWER - …" at bounding box center [215, 160] width 344 height 137
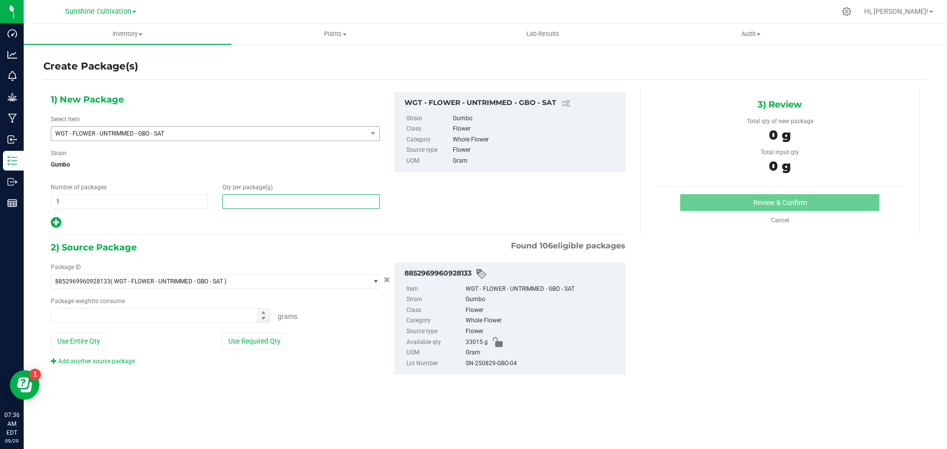
click at [275, 200] on span at bounding box center [300, 201] width 157 height 15
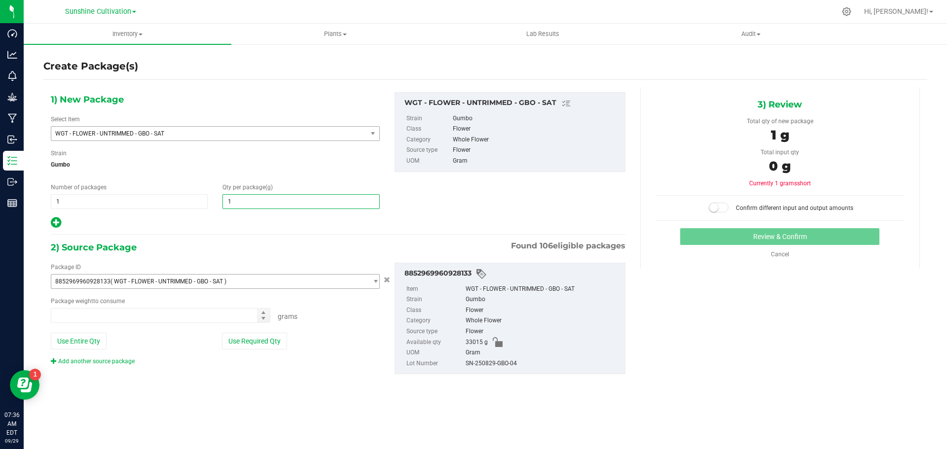
type input "15"
type input "15.0000"
click at [174, 313] on span at bounding box center [160, 315] width 219 height 15
type input "15"
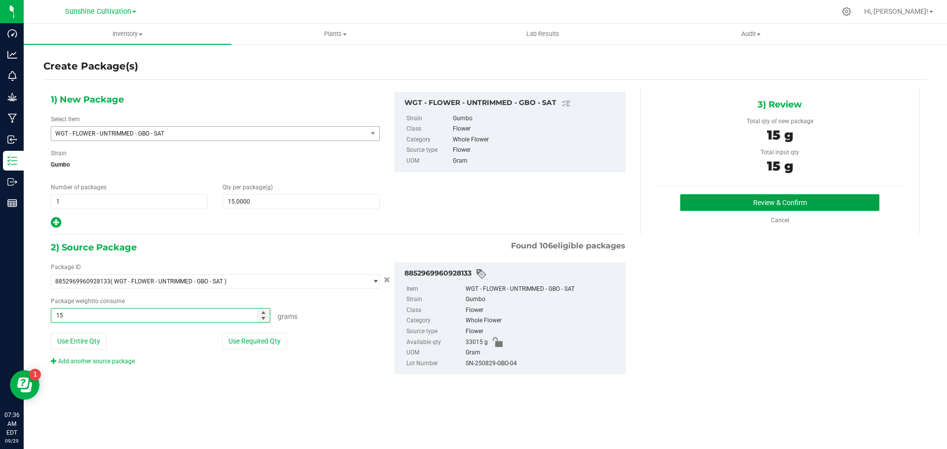
type input "15.0000 g"
click at [792, 205] on button "Review & Confirm" at bounding box center [779, 202] width 199 height 17
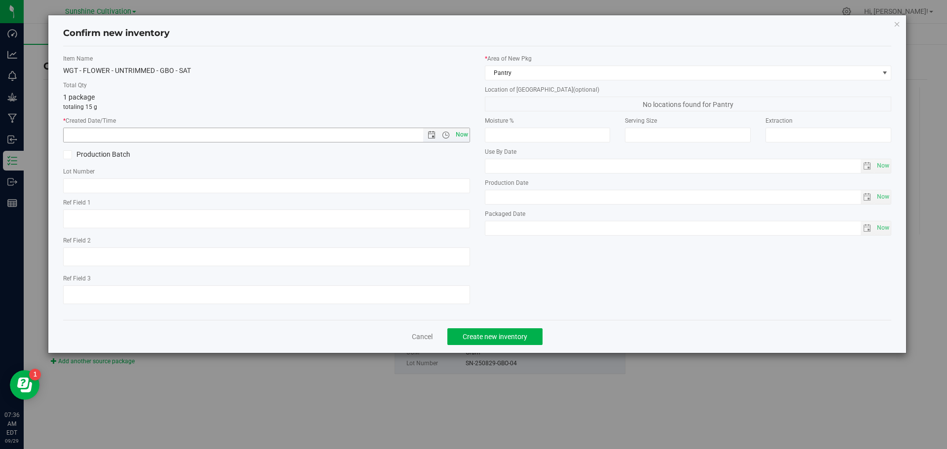
click at [462, 133] on span "Now" at bounding box center [461, 135] width 17 height 14
type input "9/29/2025 7:36 AM"
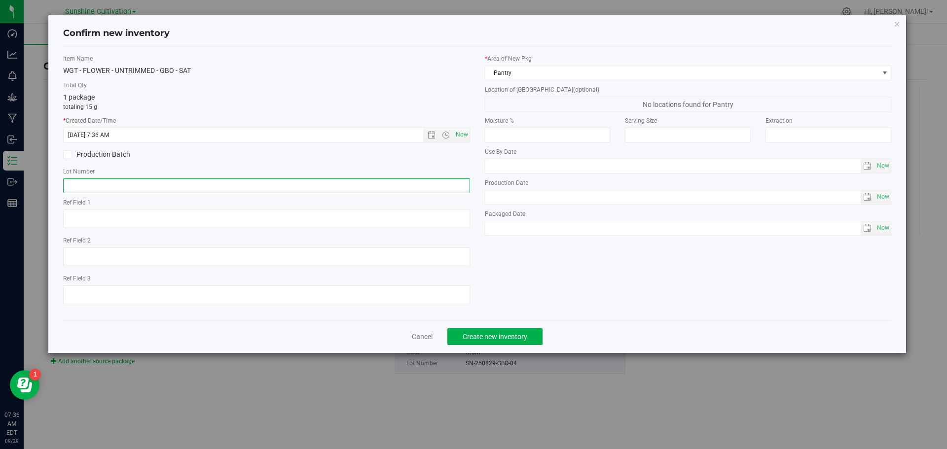
paste input "SN-250829-GBO-04"
type input "SN-250829-GBO-04-FA"
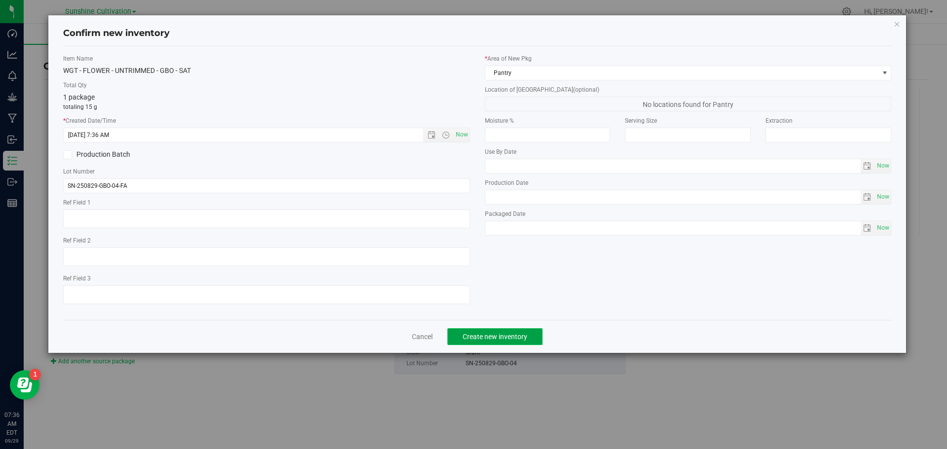
click at [494, 331] on button "Create new inventory" at bounding box center [494, 336] width 95 height 17
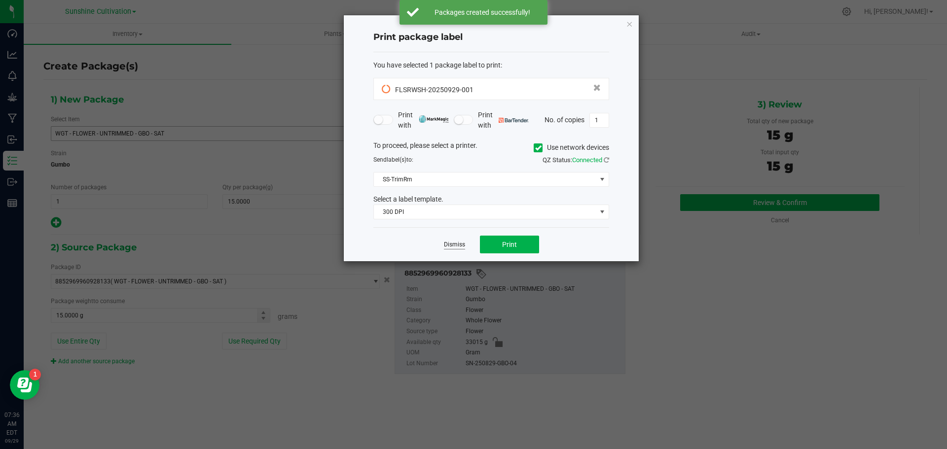
click at [444, 247] on link "Dismiss" at bounding box center [454, 245] width 21 height 8
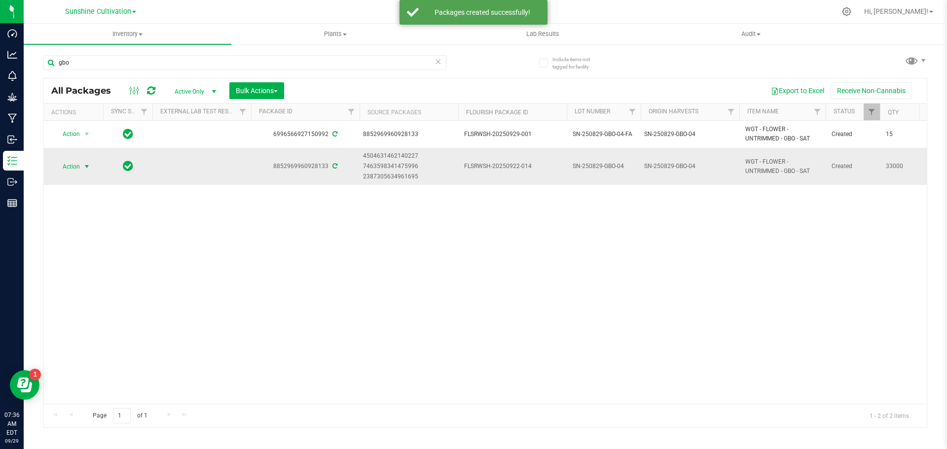
click at [84, 167] on span "select" at bounding box center [87, 167] width 8 height 8
click at [70, 161] on span "Action" at bounding box center [67, 167] width 27 height 14
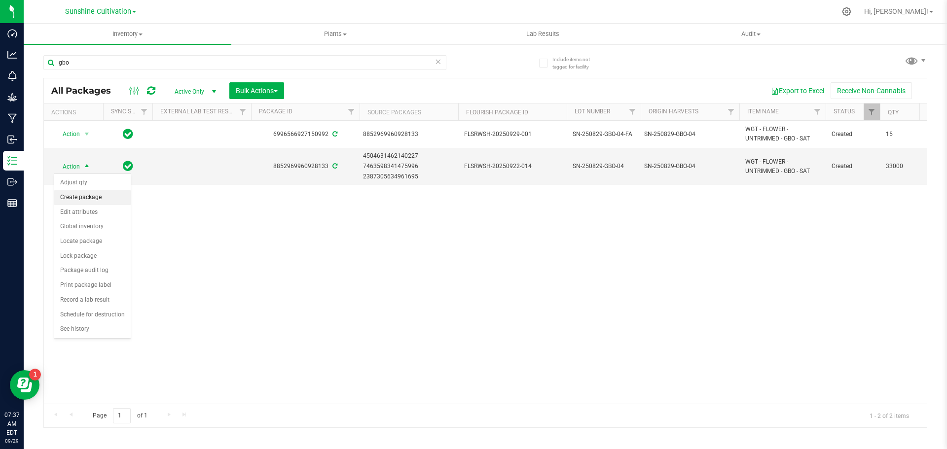
click at [78, 194] on li "Create package" at bounding box center [92, 197] width 76 height 15
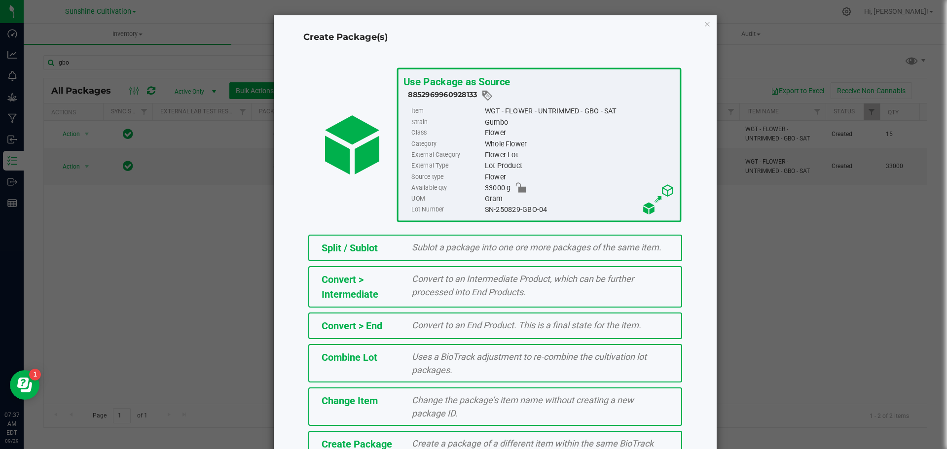
click at [397, 432] on div "Create Package Create a package of a different item within the same BioTrack ph…" at bounding box center [495, 450] width 374 height 38
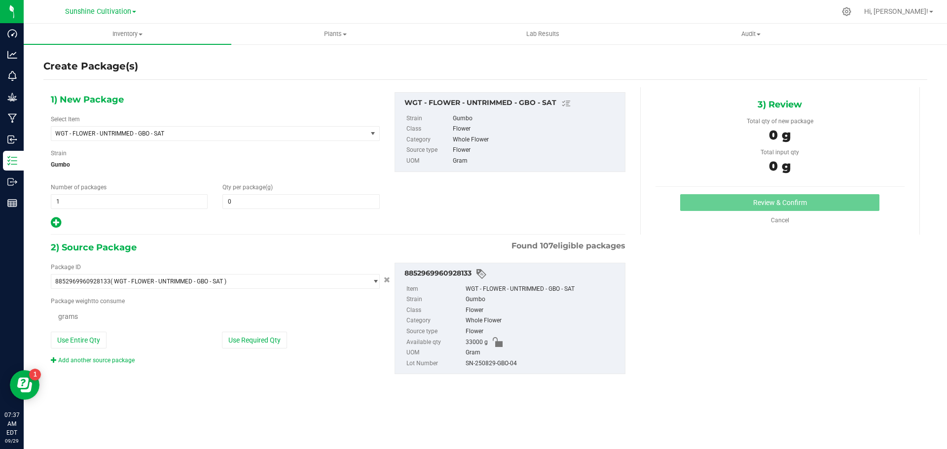
type input "0.0000"
click at [196, 124] on div "Select Item WGT - FLOWER - UNTRIMMED - GBO - SAT 007UP - Flower 007UP - Waste 8…" at bounding box center [215, 128] width 329 height 26
click at [195, 131] on span "WGT - FLOWER - UNTRIMMED - GBO - SAT" at bounding box center [202, 133] width 295 height 7
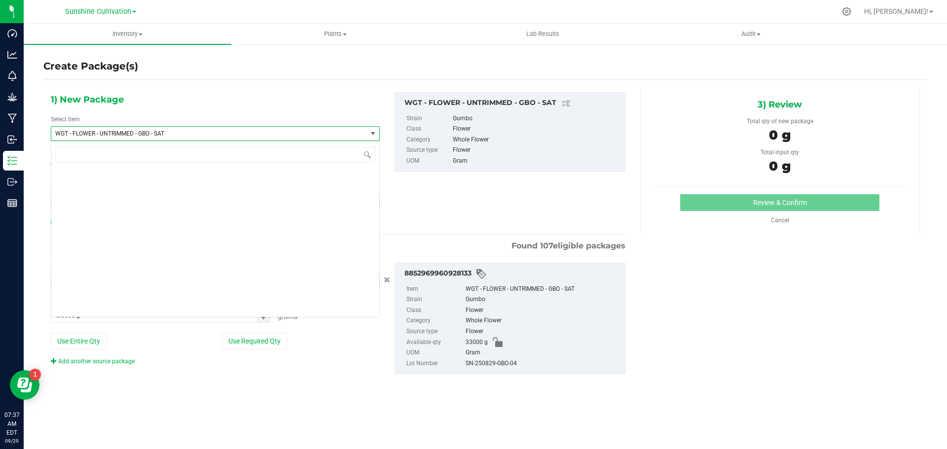
scroll to position [213973, 0]
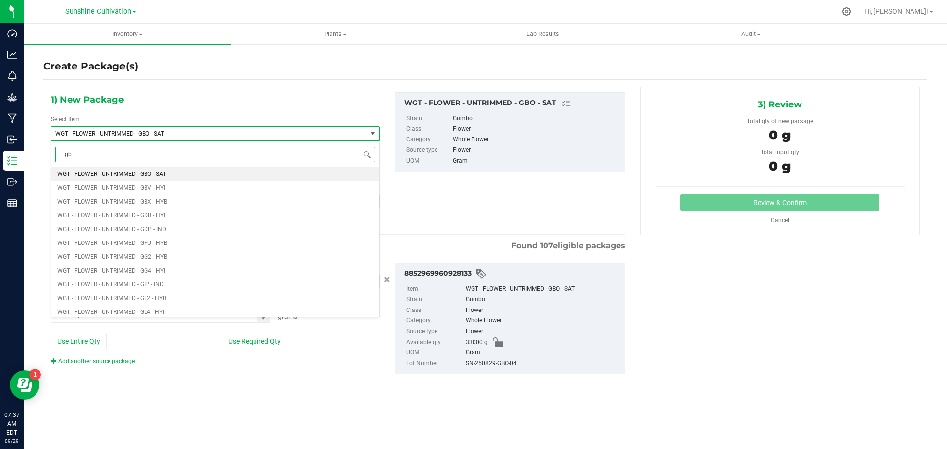
type input "g"
type input "gbo"
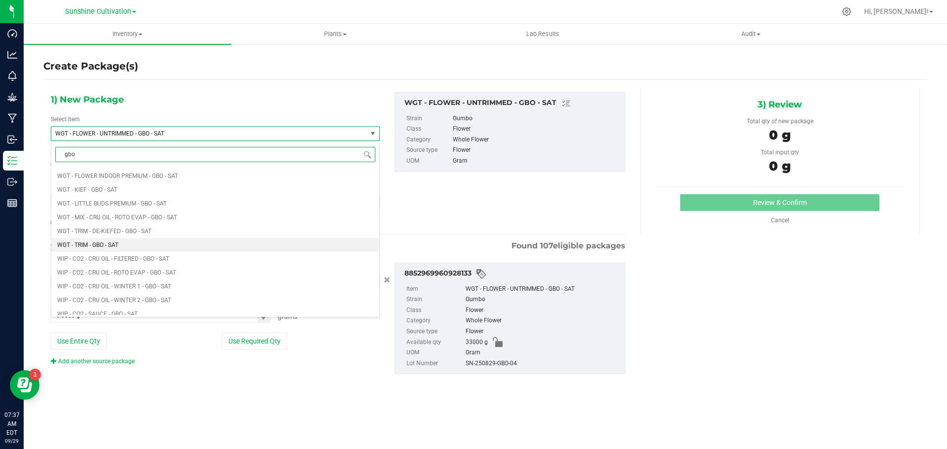
scroll to position [888, 0]
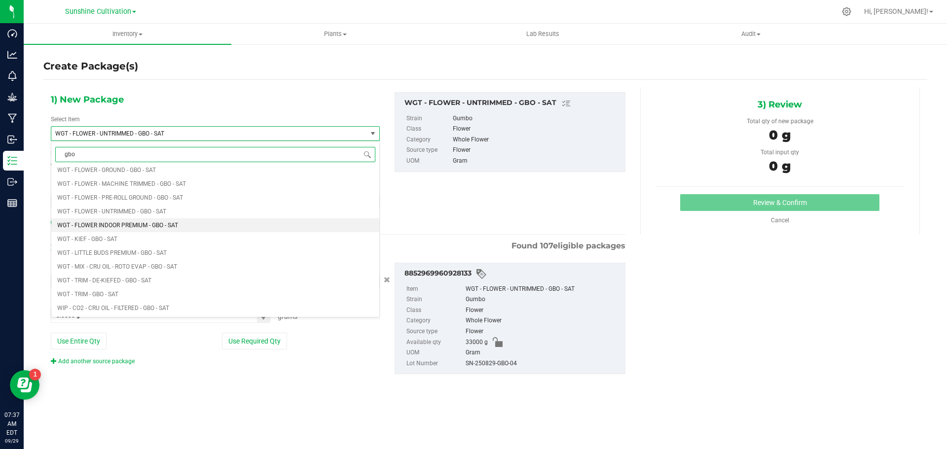
click at [151, 221] on li "WGT - FLOWER INDOOR PREMIUM - GBO - SAT" at bounding box center [215, 225] width 328 height 14
type input "0.0000"
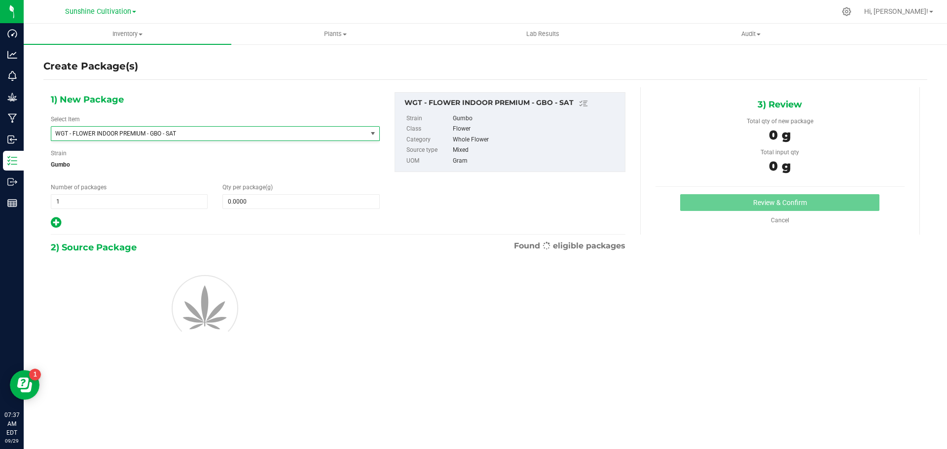
scroll to position [0, 0]
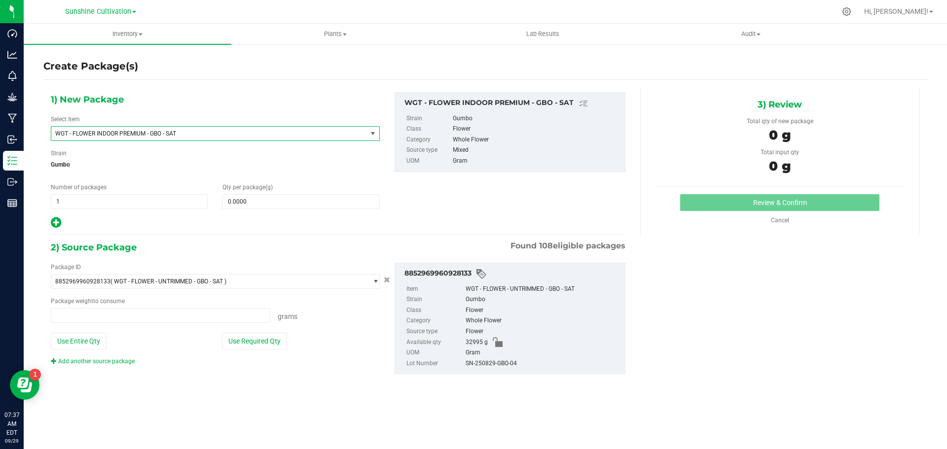
type input "0.0000 g"
click at [243, 203] on span at bounding box center [300, 201] width 157 height 15
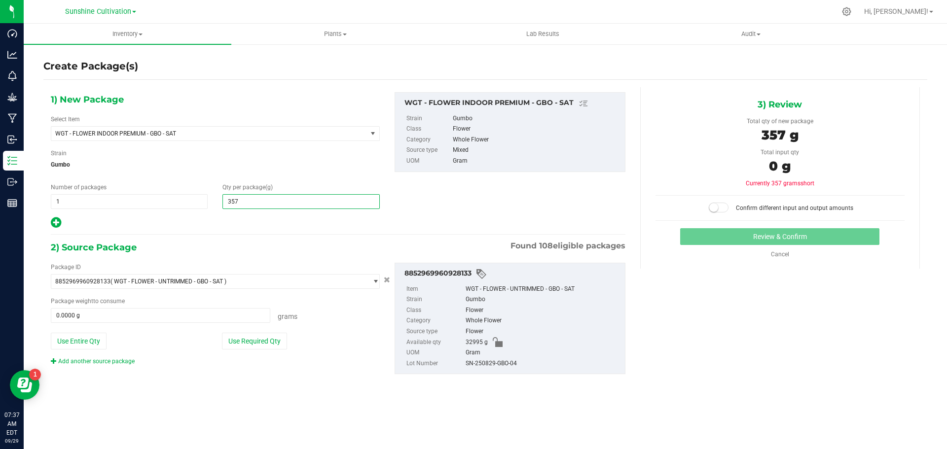
type input "3575"
type input "3,575.0000"
click at [170, 312] on span at bounding box center [160, 315] width 219 height 15
type input "3575"
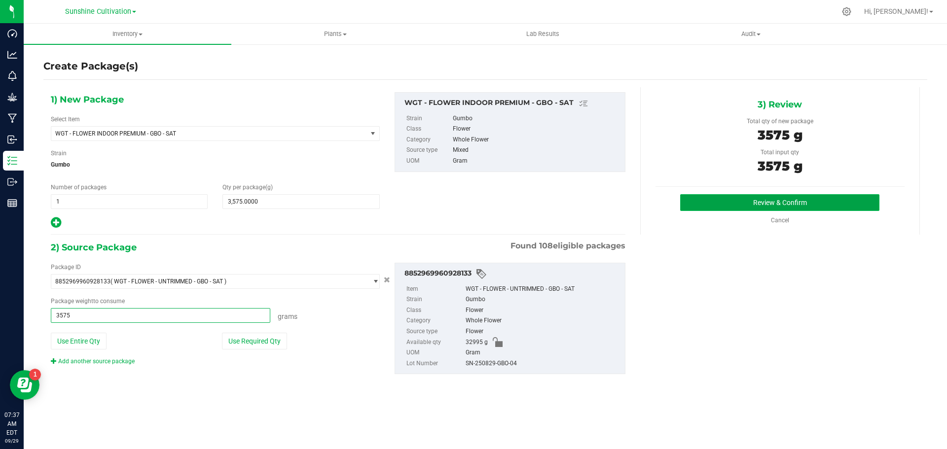
type input "3575.0000 g"
click at [756, 205] on button "Review & Confirm" at bounding box center [779, 202] width 199 height 17
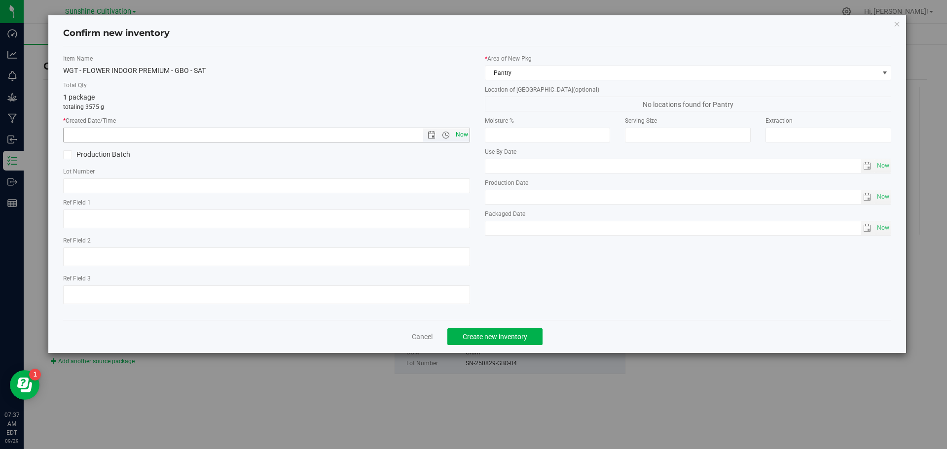
click at [460, 132] on span "Now" at bounding box center [461, 135] width 17 height 14
type input "9/29/2025 7:37 AM"
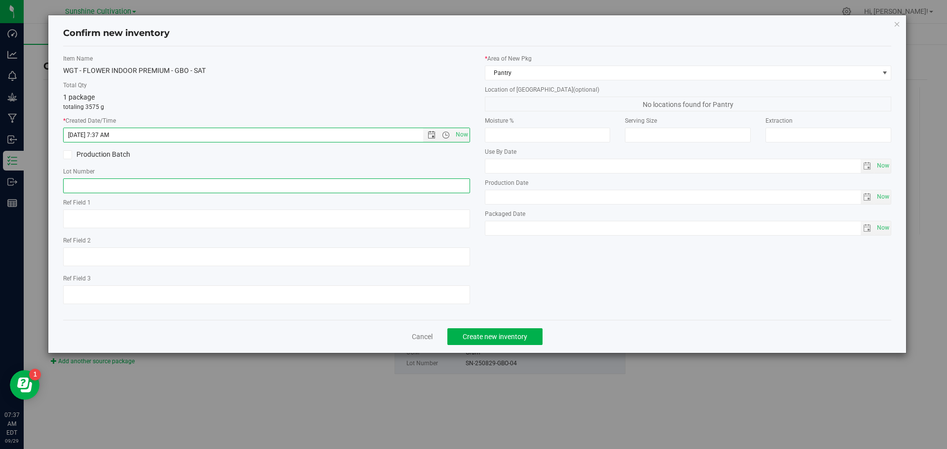
click at [406, 187] on input "text" at bounding box center [266, 185] width 407 height 15
paste input "SN-250829-GBO-04"
type input "SN-250829-GBO-04"
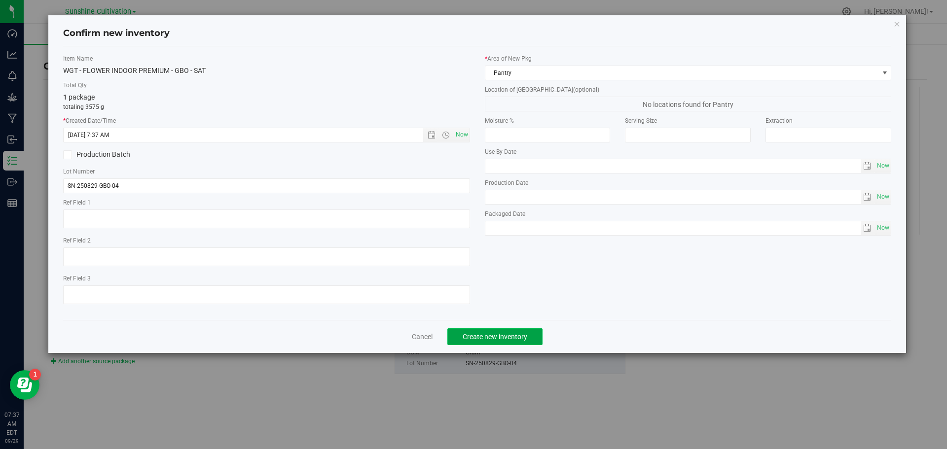
click at [466, 337] on span "Create new inventory" at bounding box center [494, 337] width 65 height 8
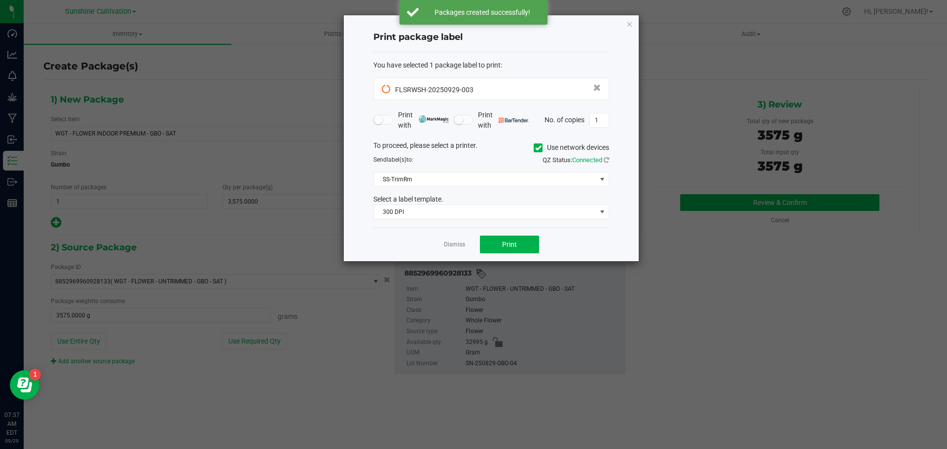
click at [449, 252] on div "Dismiss Print" at bounding box center [491, 244] width 236 height 34
click at [450, 248] on link "Dismiss" at bounding box center [454, 245] width 21 height 8
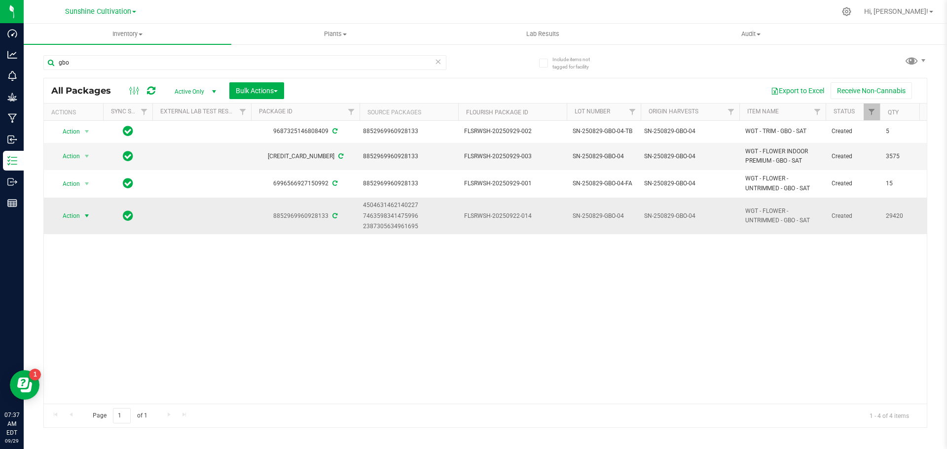
click at [71, 216] on span "Action" at bounding box center [67, 216] width 27 height 14
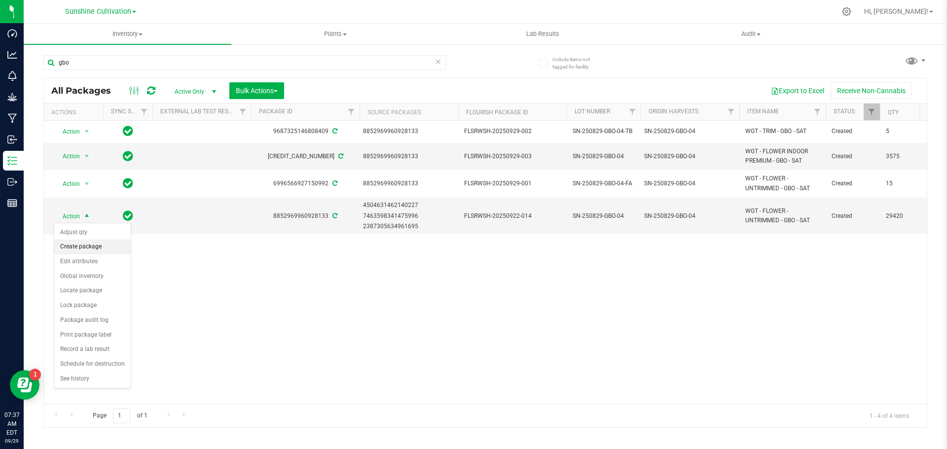
click at [74, 248] on li "Create package" at bounding box center [92, 247] width 76 height 15
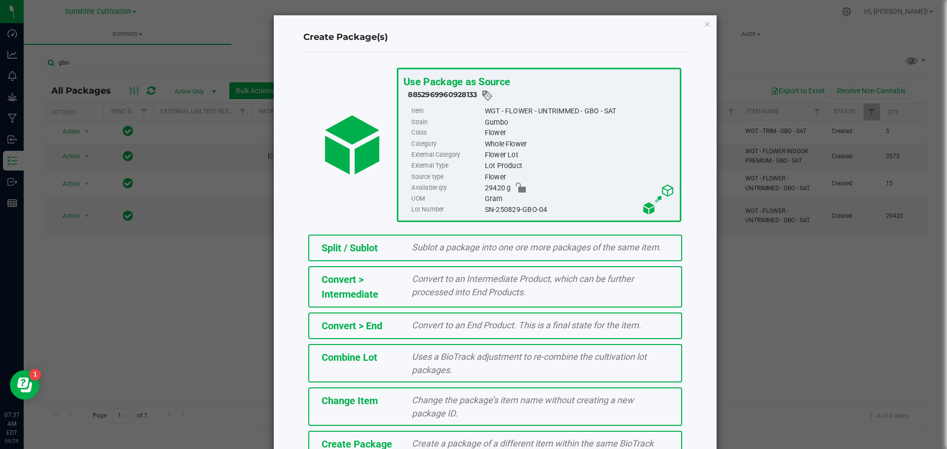
click at [419, 441] on span "Create a package of a different item within the same BioTrack phase." at bounding box center [533, 450] width 242 height 24
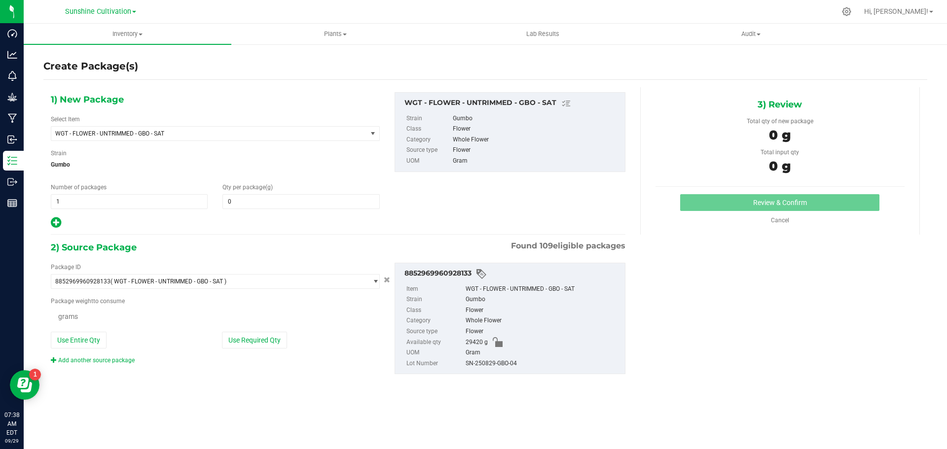
type input "0.0000"
click at [198, 135] on span "WGT - FLOWER - UNTRIMMED - GBO - SAT" at bounding box center [202, 133] width 295 height 7
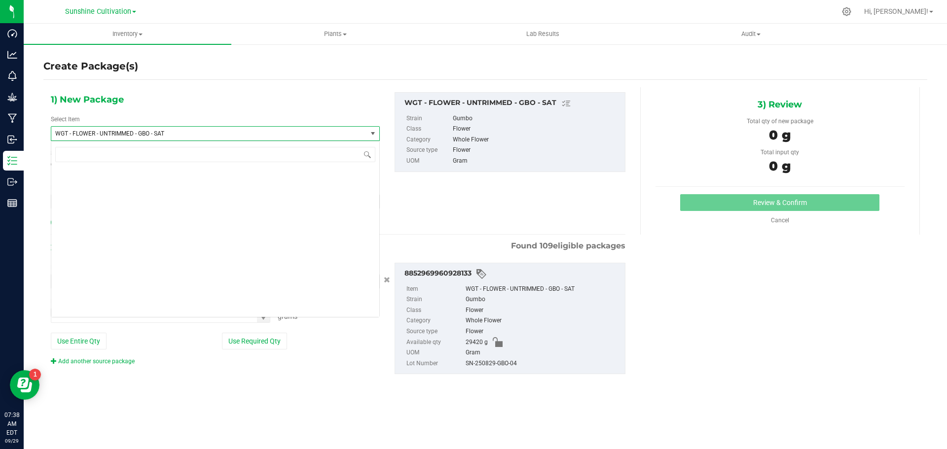
scroll to position [213973, 0]
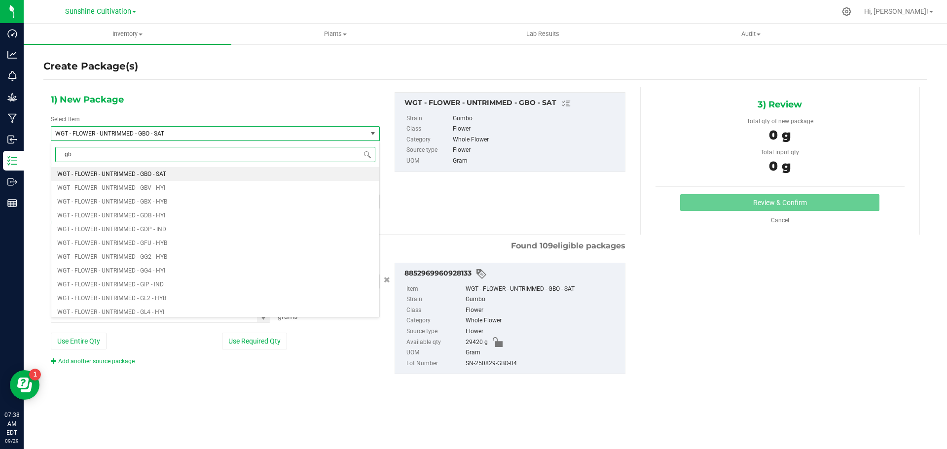
type input "gbo"
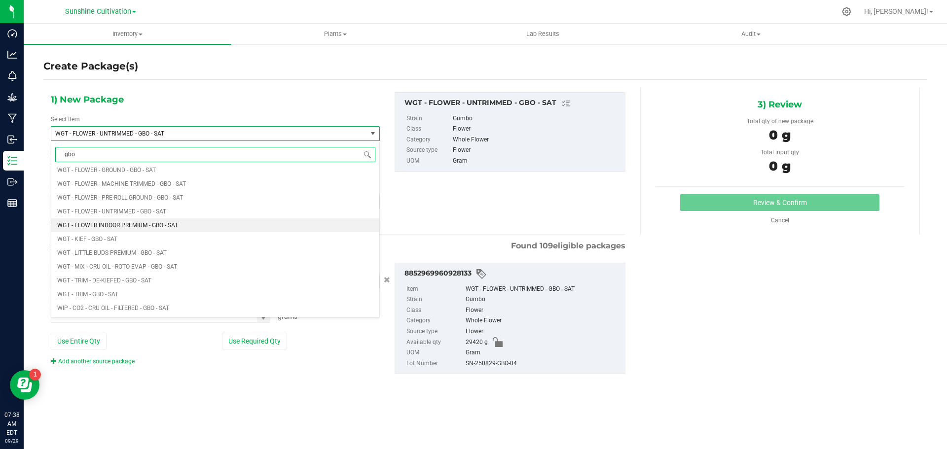
click at [158, 223] on span "WGT - FLOWER INDOOR PREMIUM - GBO - SAT" at bounding box center [117, 225] width 121 height 7
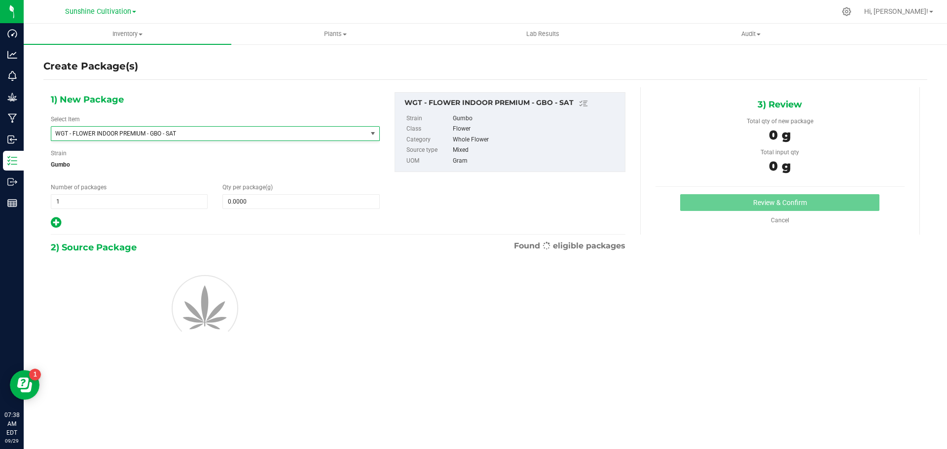
type input "0.0000"
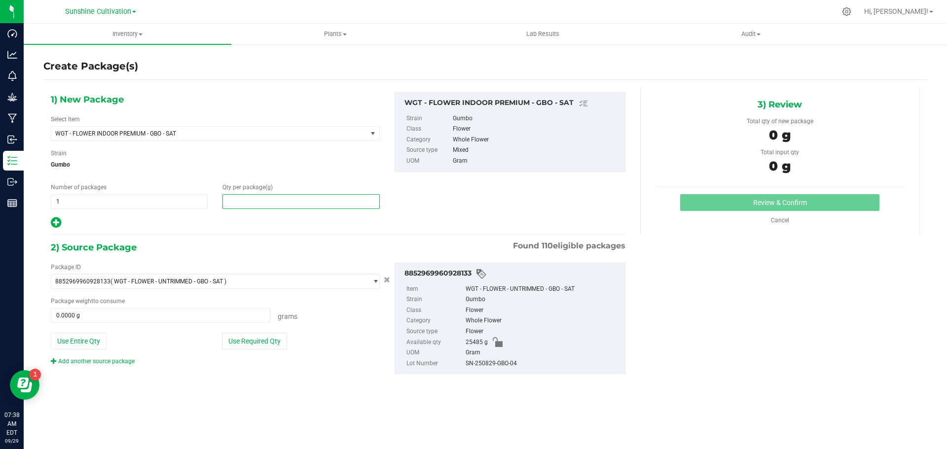
click at [247, 195] on span at bounding box center [300, 201] width 157 height 15
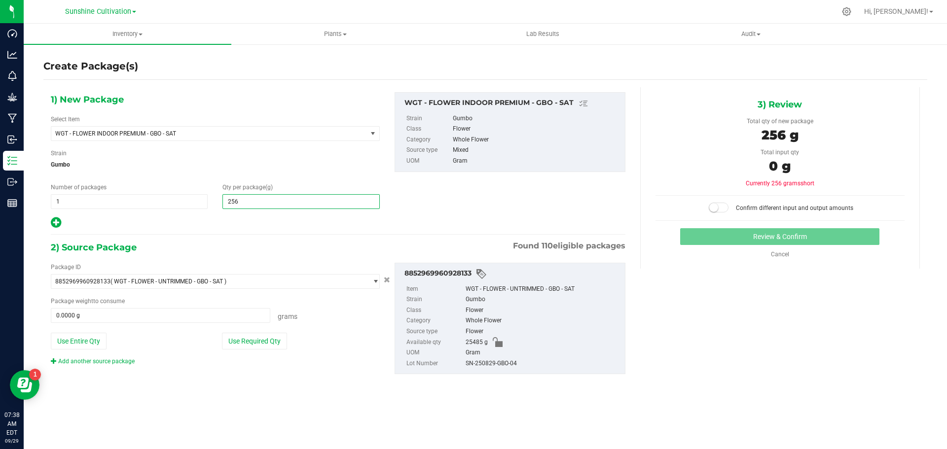
type input "2565"
type input "2,565.0000"
click at [168, 310] on span at bounding box center [160, 315] width 219 height 15
type input "2565"
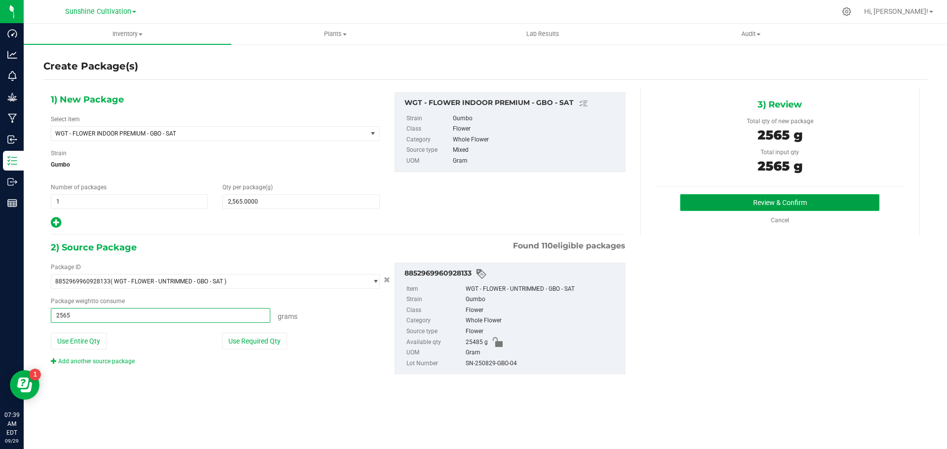
type input "2565.0000 g"
click at [783, 200] on button "Review & Confirm" at bounding box center [779, 202] width 199 height 17
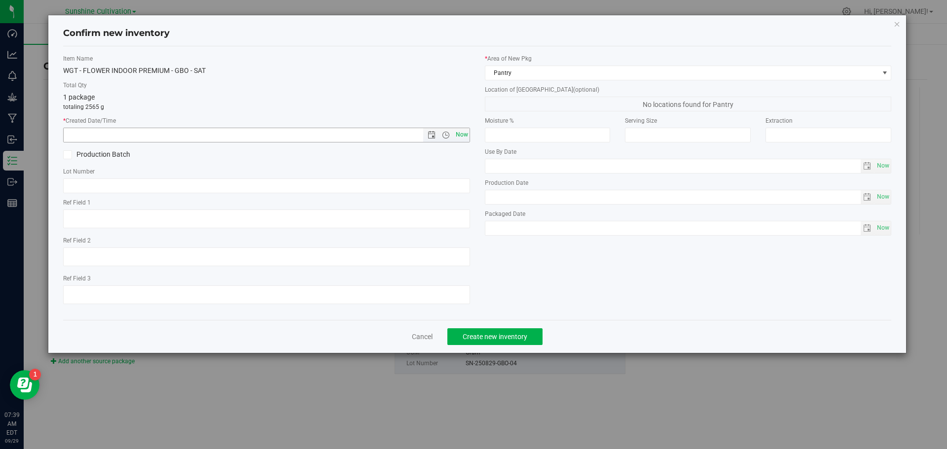
click at [462, 134] on span "Now" at bounding box center [461, 135] width 17 height 14
type input "9/29/2025 7:39 AM"
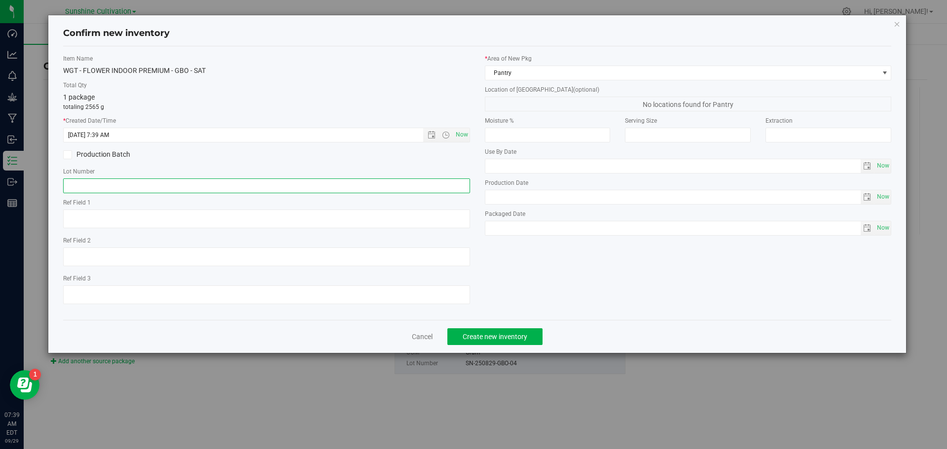
click at [371, 182] on input "text" at bounding box center [266, 185] width 407 height 15
paste input "SN-250829-GBO-04"
type input "SN-250829-GBO-04"
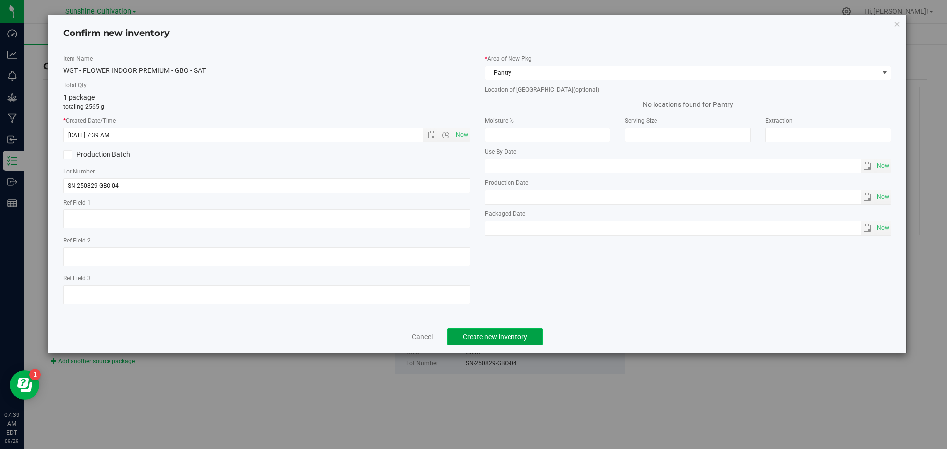
click at [515, 342] on button "Create new inventory" at bounding box center [494, 336] width 95 height 17
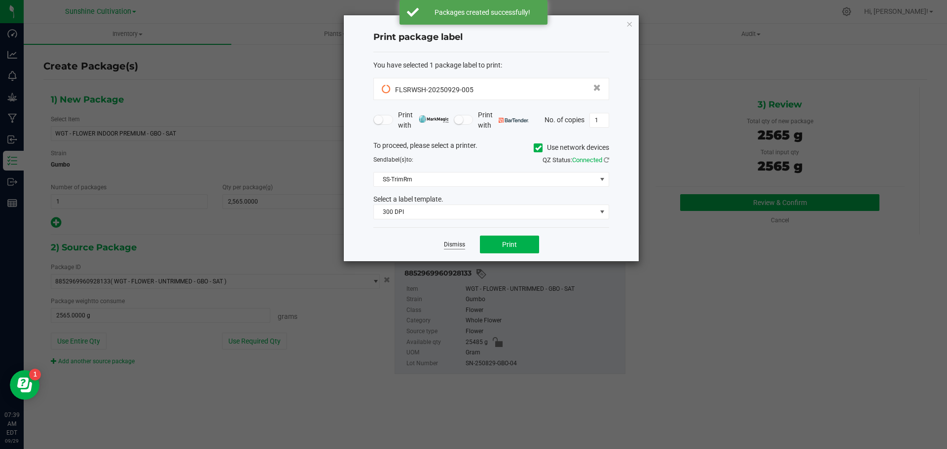
click at [454, 244] on link "Dismiss" at bounding box center [454, 245] width 21 height 8
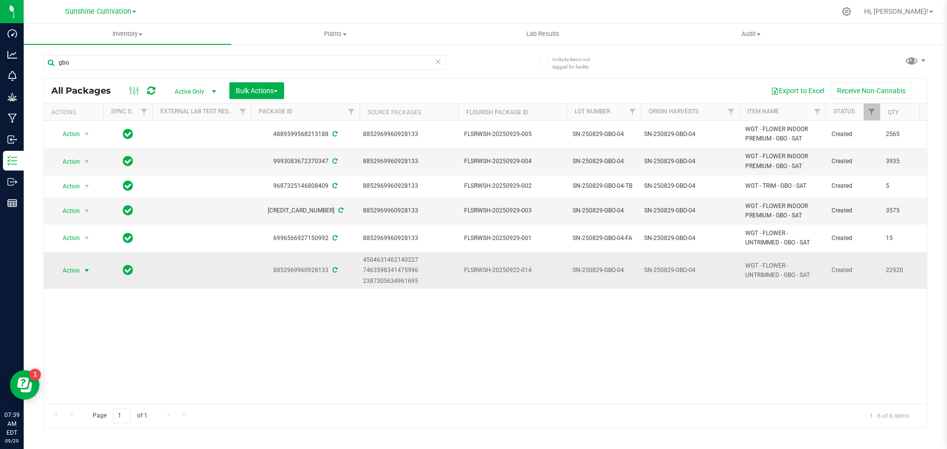
click at [73, 274] on span "Action" at bounding box center [67, 271] width 27 height 14
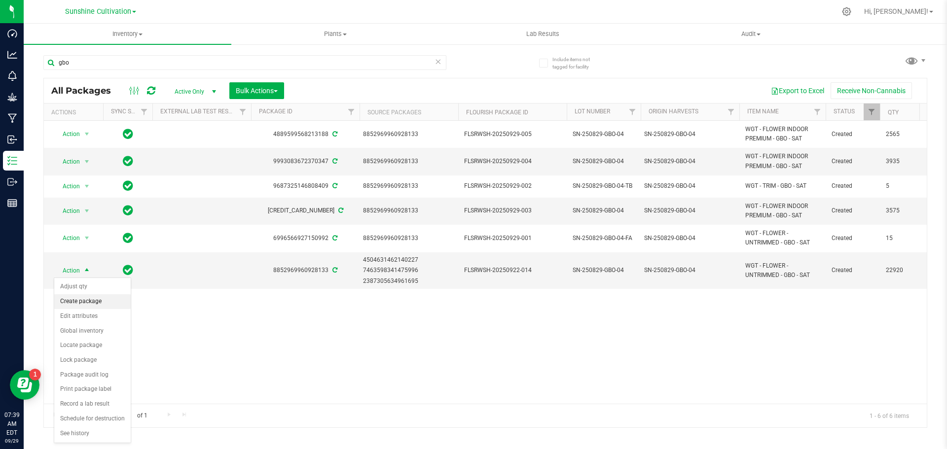
click at [94, 304] on li "Create package" at bounding box center [92, 301] width 76 height 15
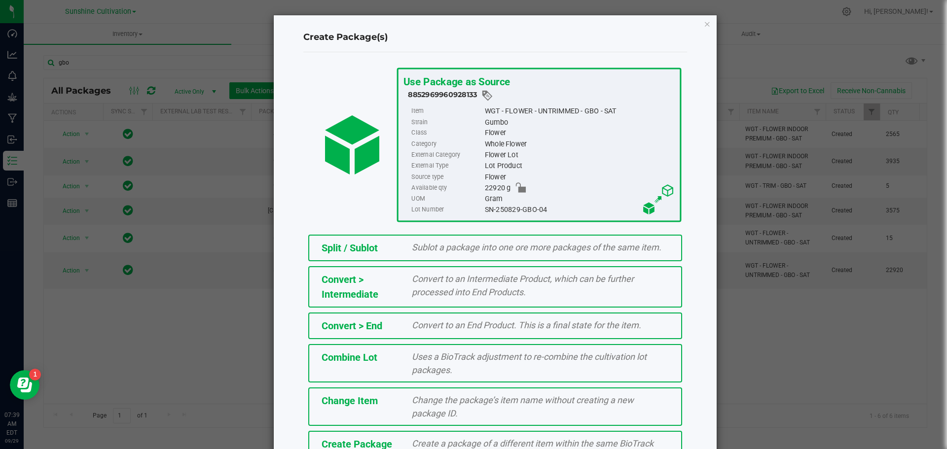
click at [432, 445] on span "Create a package of a different item within the same BioTrack phase." at bounding box center [533, 450] width 242 height 24
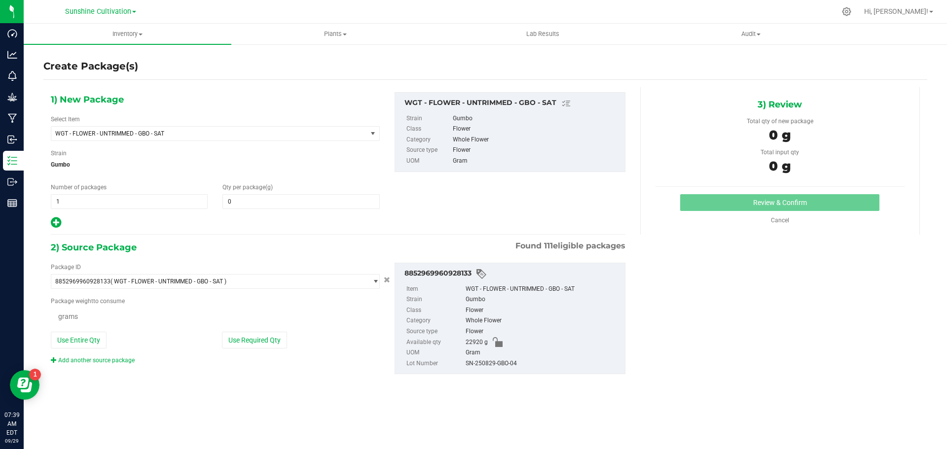
type input "0.0000"
click at [176, 131] on span "WGT - FLOWER - UNTRIMMED - GBO - SAT" at bounding box center [202, 133] width 295 height 7
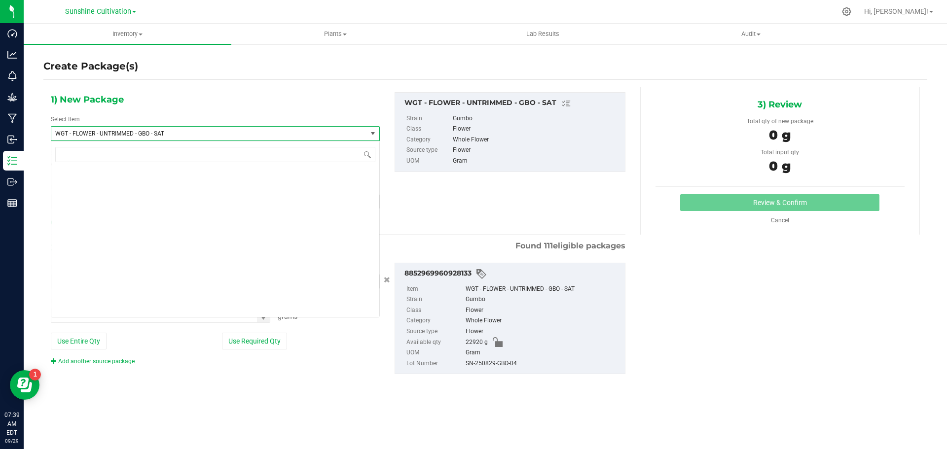
scroll to position [213973, 0]
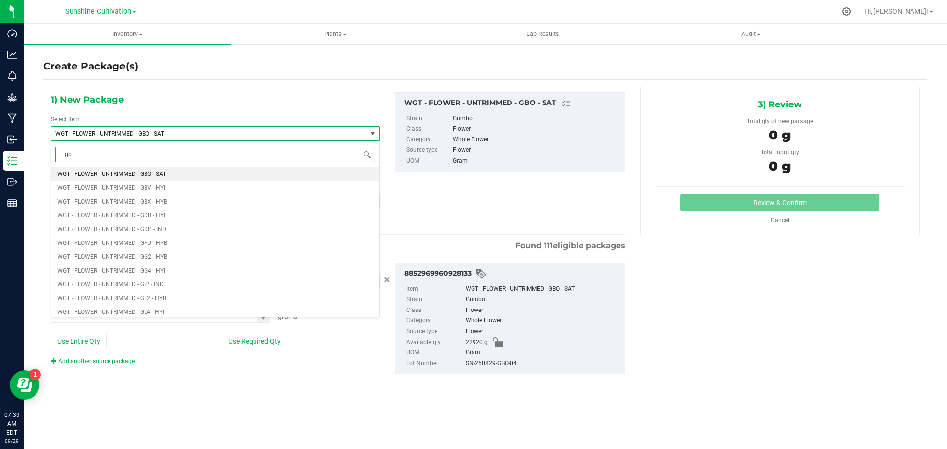
type input "gbo"
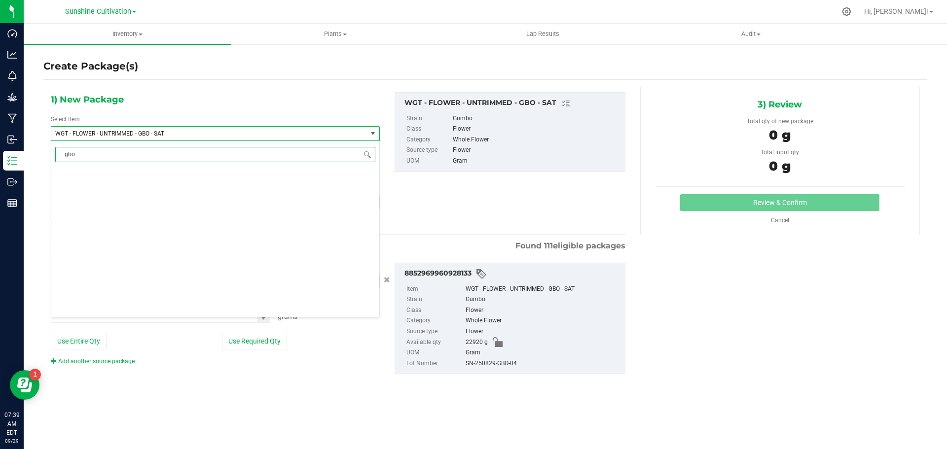
scroll to position [0, 0]
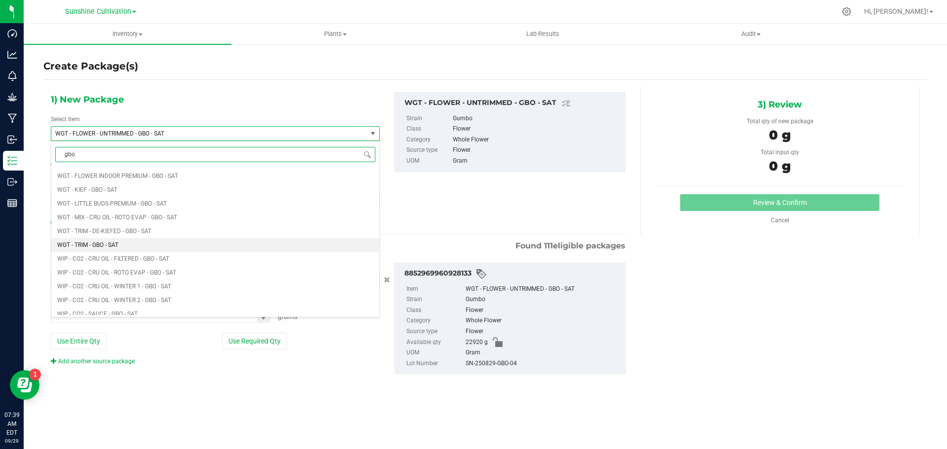
click at [109, 245] on span "WGT - TRIM - GBO - SAT" at bounding box center [87, 245] width 61 height 7
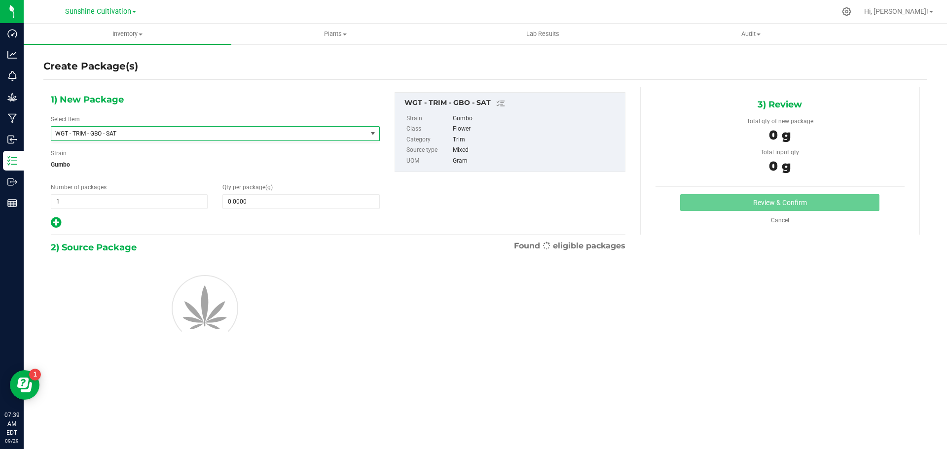
type input "0.0000"
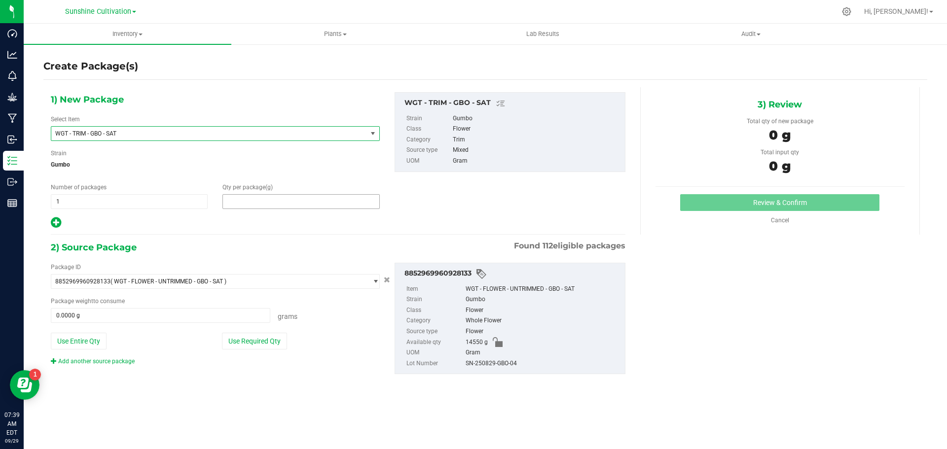
click at [261, 202] on span at bounding box center [300, 201] width 157 height 15
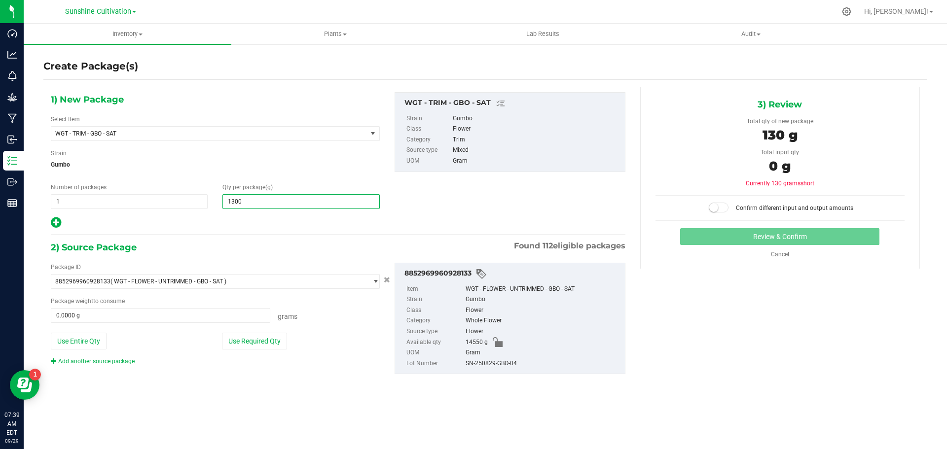
type input "13005"
type input "13,005.0000"
click at [178, 308] on span at bounding box center [160, 315] width 219 height 15
type input "13005"
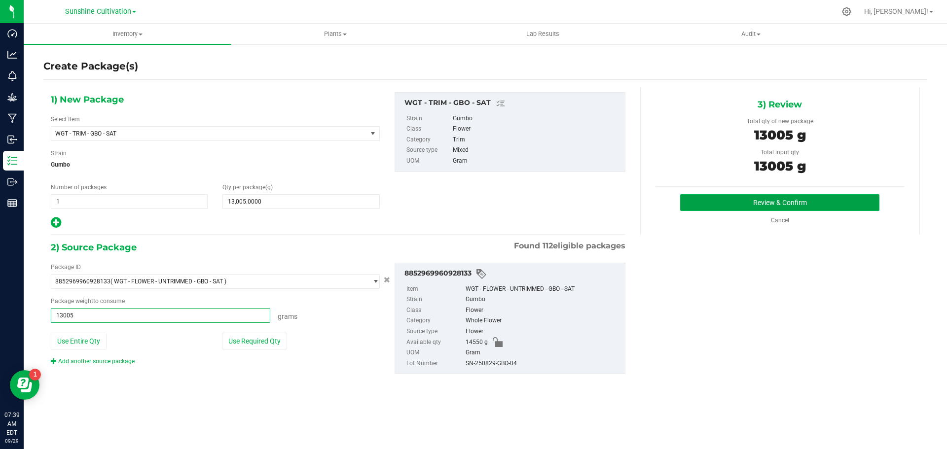
type input "13005.0000 g"
click at [789, 194] on button "Review & Confirm" at bounding box center [779, 202] width 199 height 17
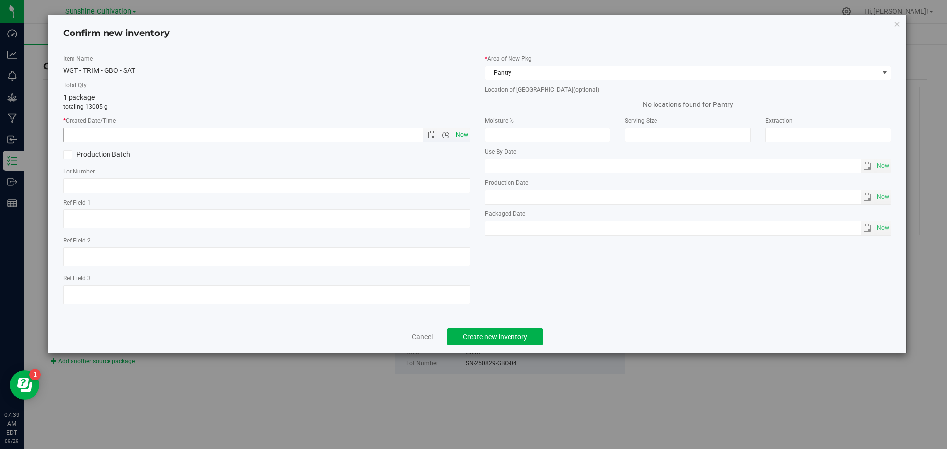
click at [467, 136] on span "Now" at bounding box center [461, 135] width 17 height 14
type input "9/29/2025 7:39 AM"
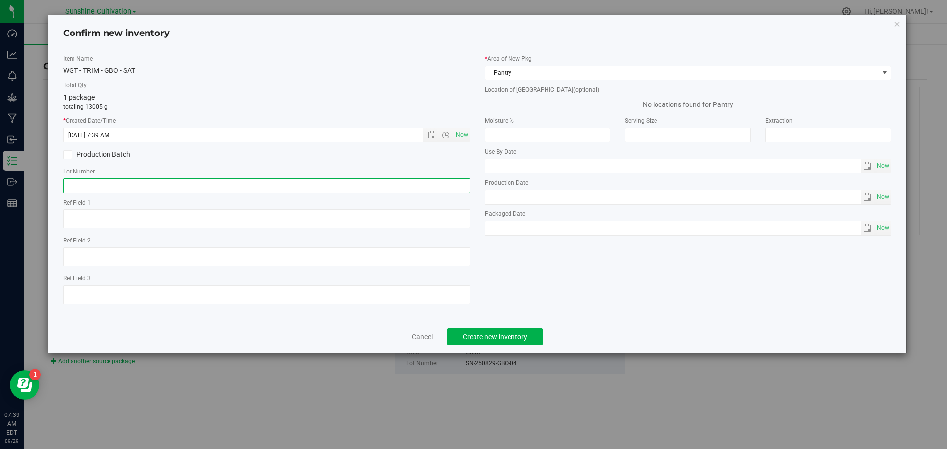
click at [409, 181] on input "text" at bounding box center [266, 185] width 407 height 15
paste input "SN-250829-GBO-04"
type input "SN-250829-GBO-04"
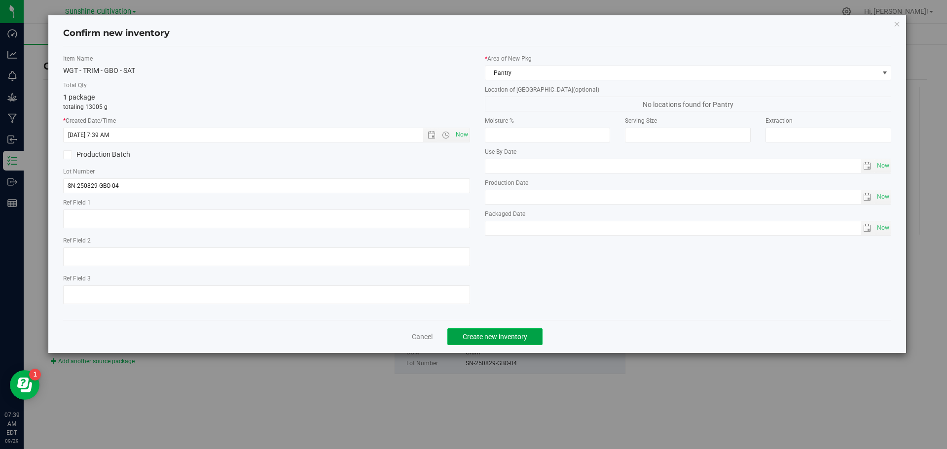
click at [515, 340] on span "Create new inventory" at bounding box center [494, 337] width 65 height 8
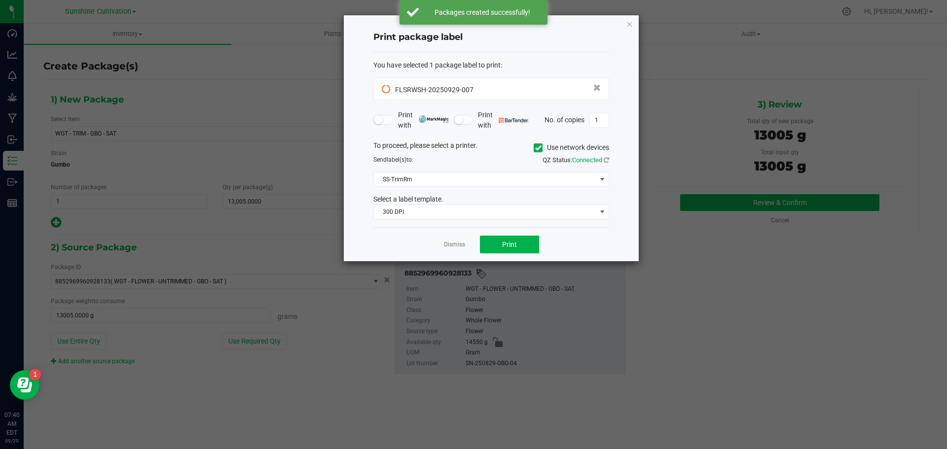
click at [468, 239] on div "Dismiss Print" at bounding box center [491, 244] width 236 height 34
click at [451, 242] on link "Dismiss" at bounding box center [454, 245] width 21 height 8
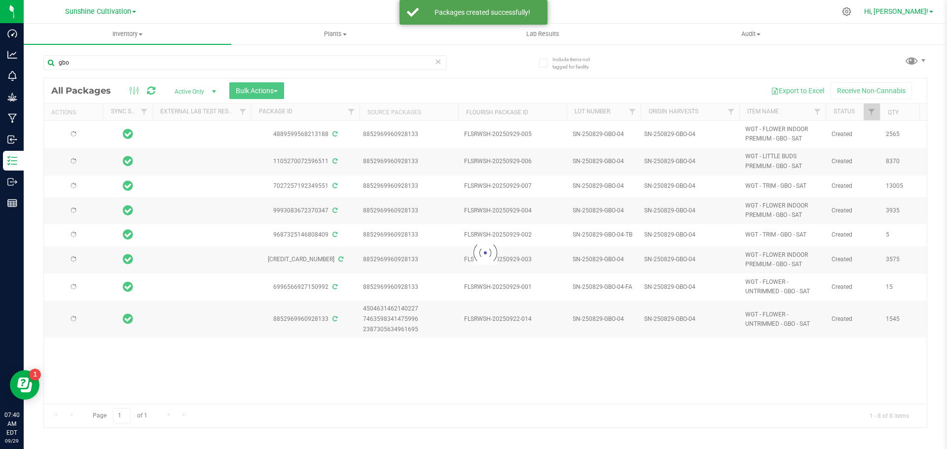
click at [901, 9] on span "Hi, Gregory!" at bounding box center [896, 11] width 64 height 8
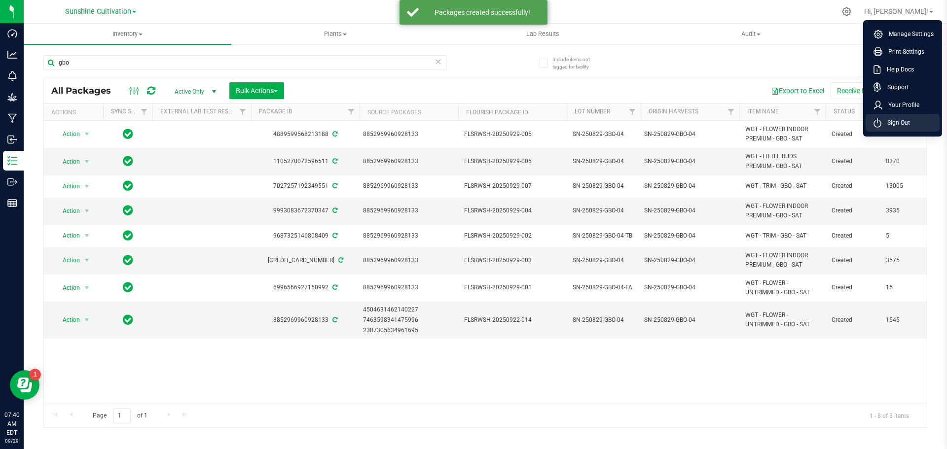
click at [909, 129] on li "Sign Out" at bounding box center [902, 123] width 74 height 18
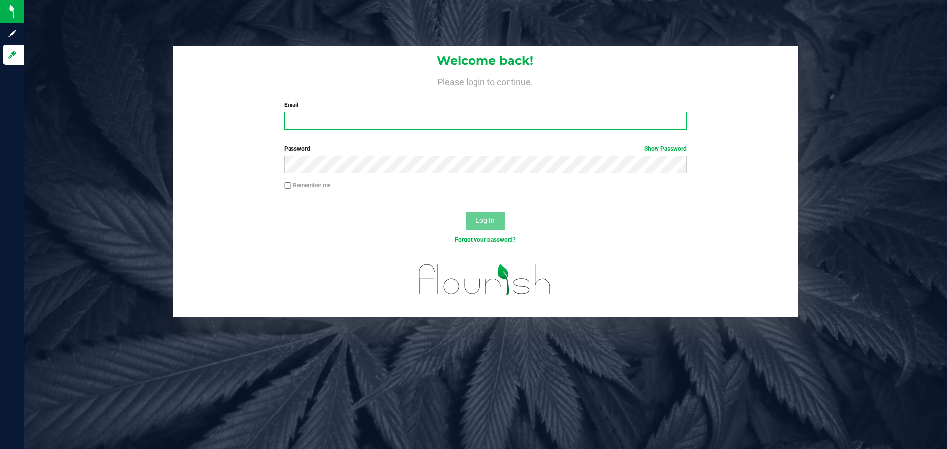
click at [351, 124] on input "Email" at bounding box center [485, 121] width 402 height 18
type input "aedmondson@liveparallel.com"
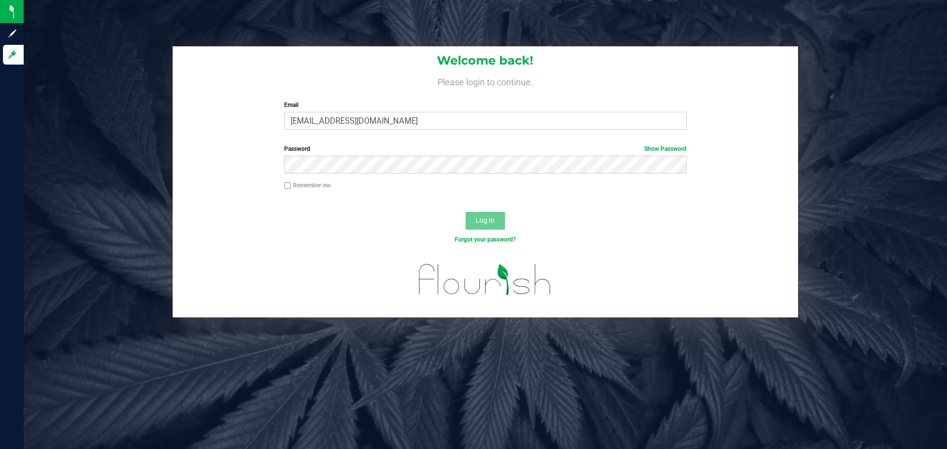
click at [308, 174] on div "Password Show Password" at bounding box center [485, 162] width 625 height 36
click at [465, 212] on button "Log In" at bounding box center [484, 221] width 39 height 18
